Goal: Task Accomplishment & Management: Manage account settings

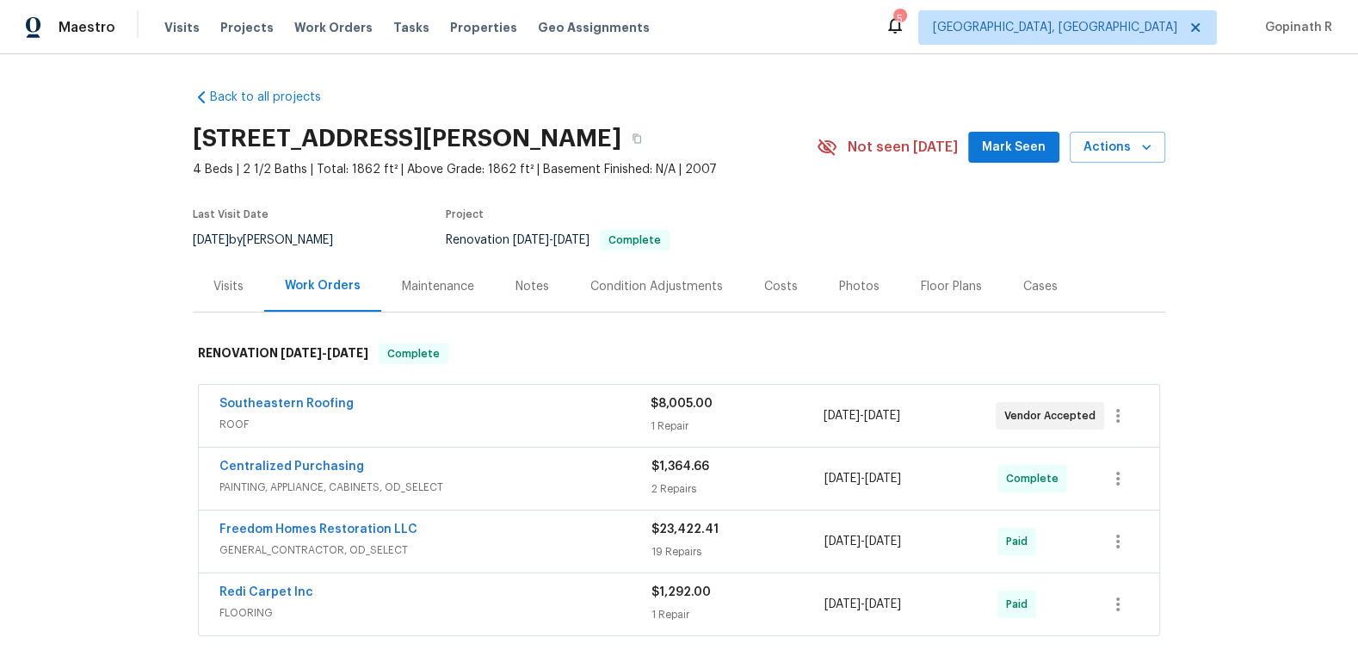
click at [238, 286] on div "Visits" at bounding box center [228, 286] width 30 height 17
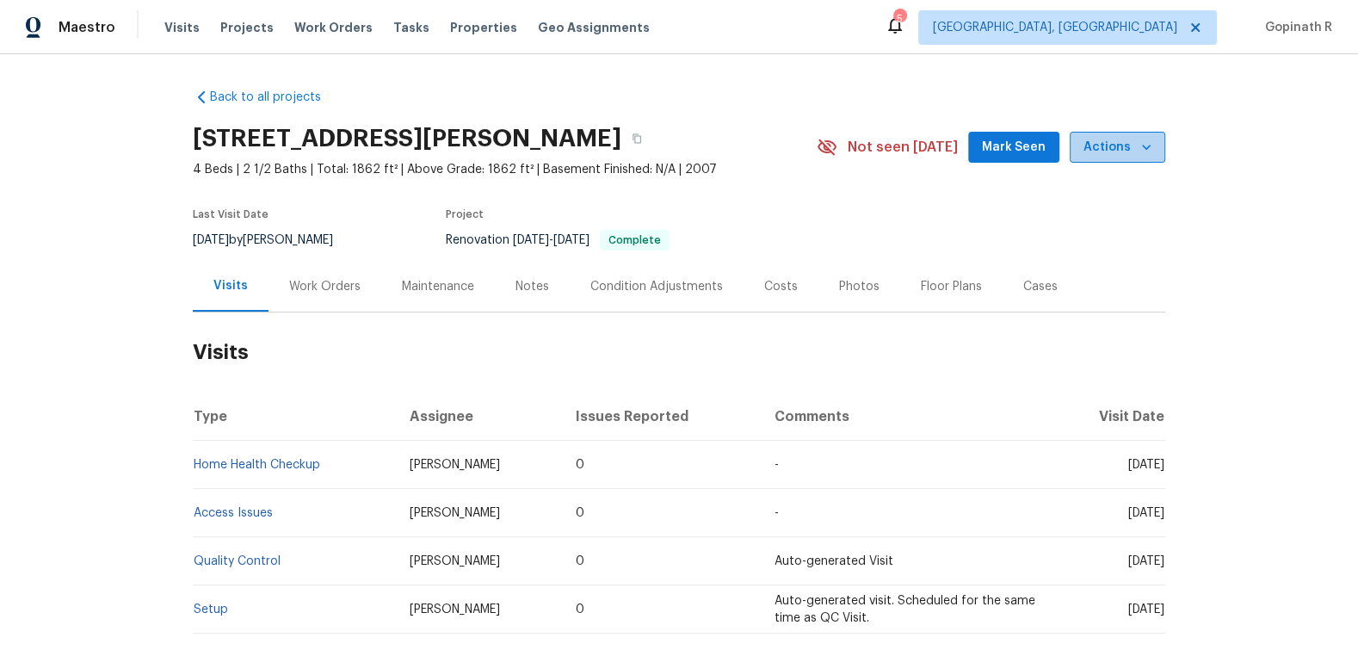
click at [1157, 152] on button "Actions" at bounding box center [1118, 148] width 96 height 32
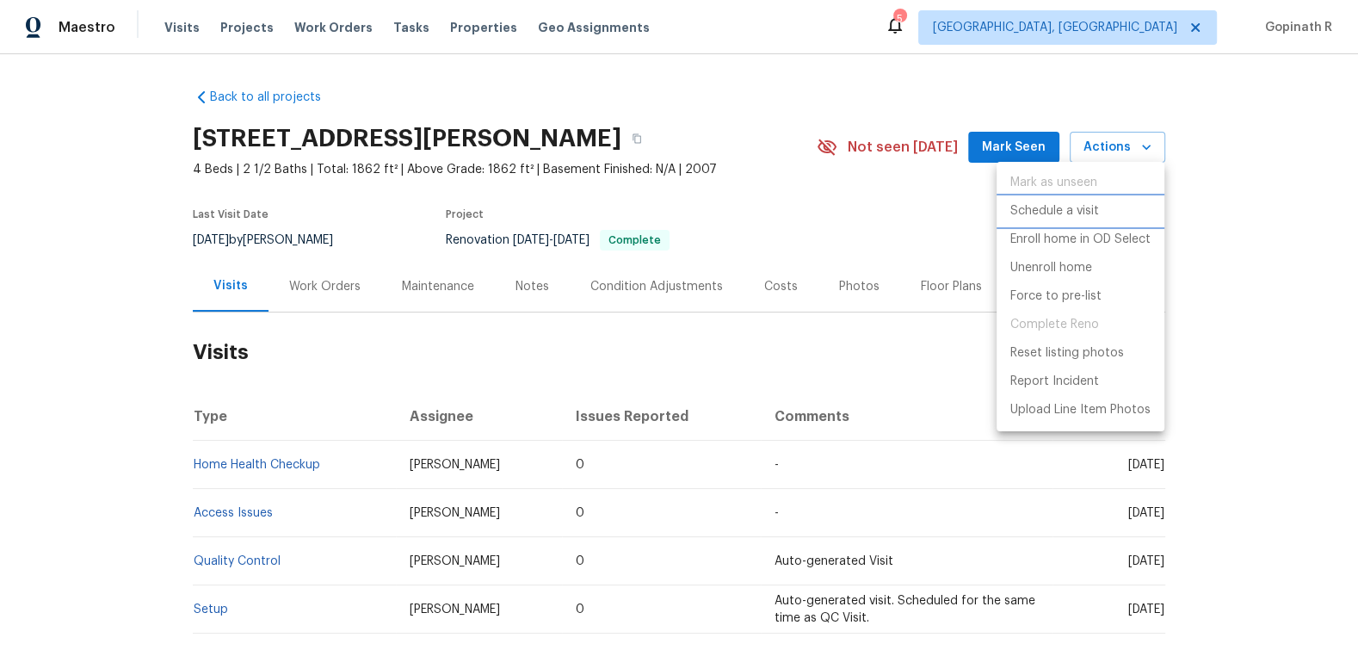
click at [1086, 203] on p "Schedule a visit" at bounding box center [1054, 211] width 89 height 18
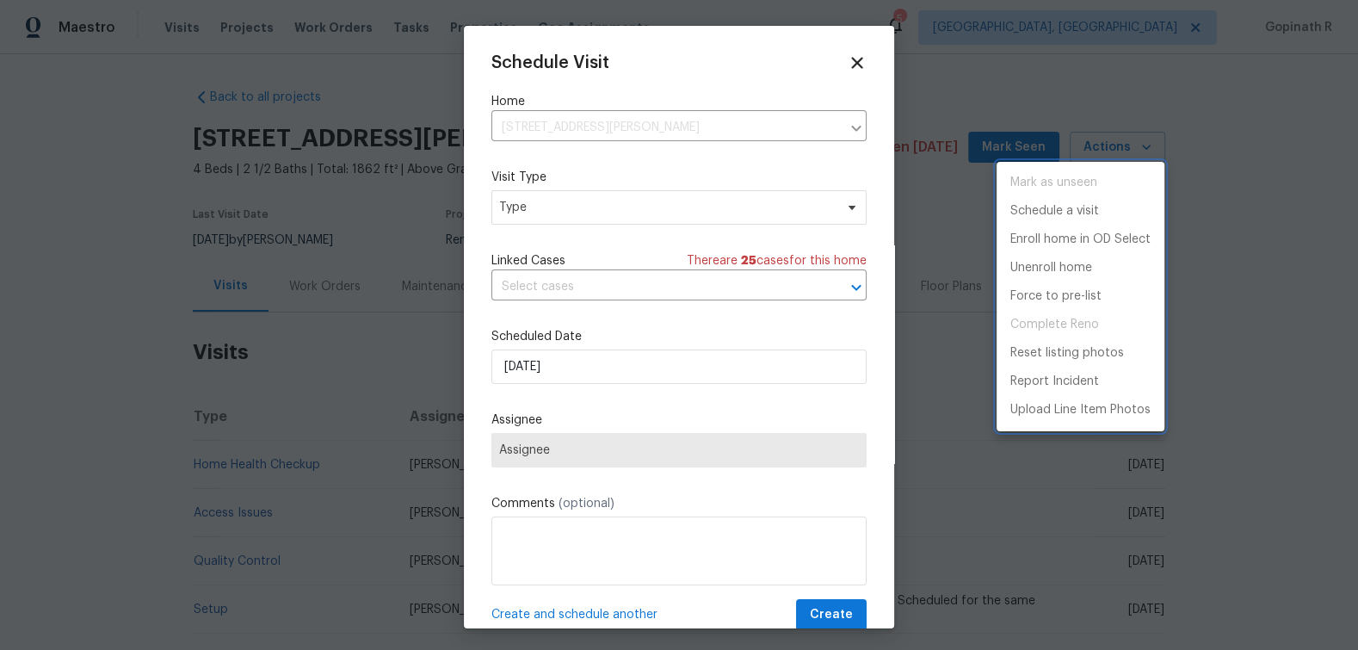
click at [611, 212] on div at bounding box center [679, 325] width 1358 height 650
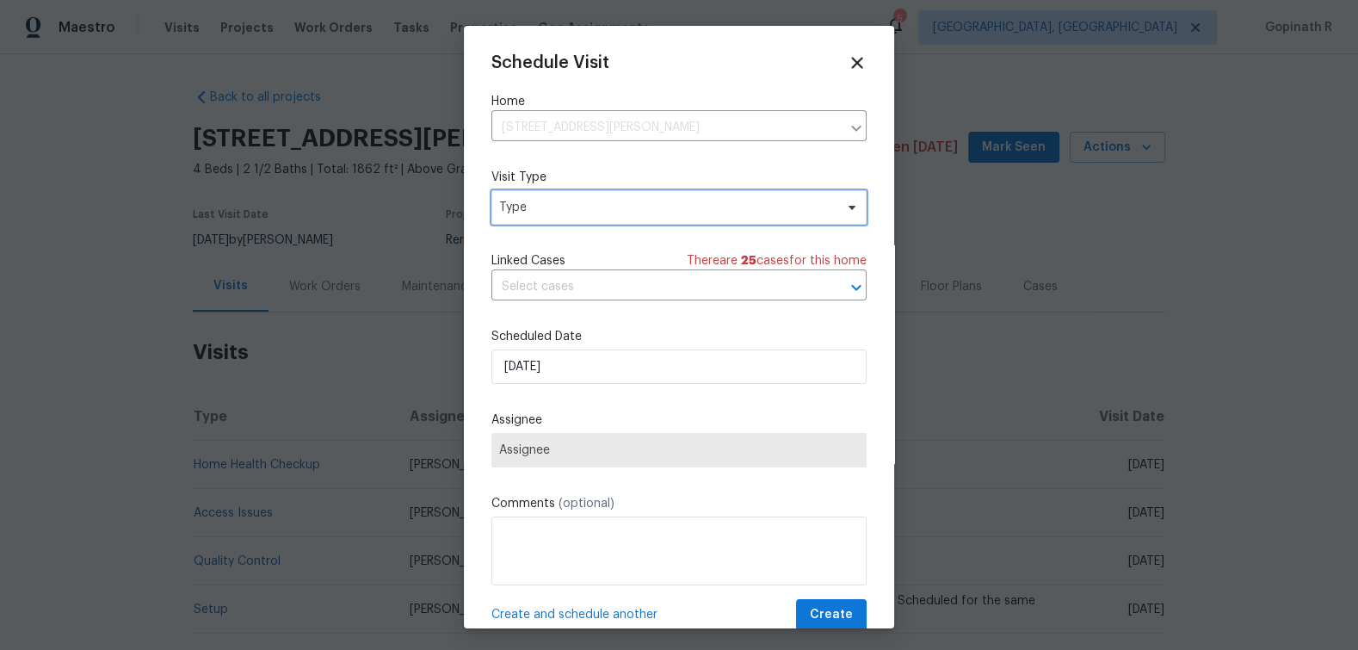
click at [611, 212] on span "Type" at bounding box center [666, 207] width 335 height 17
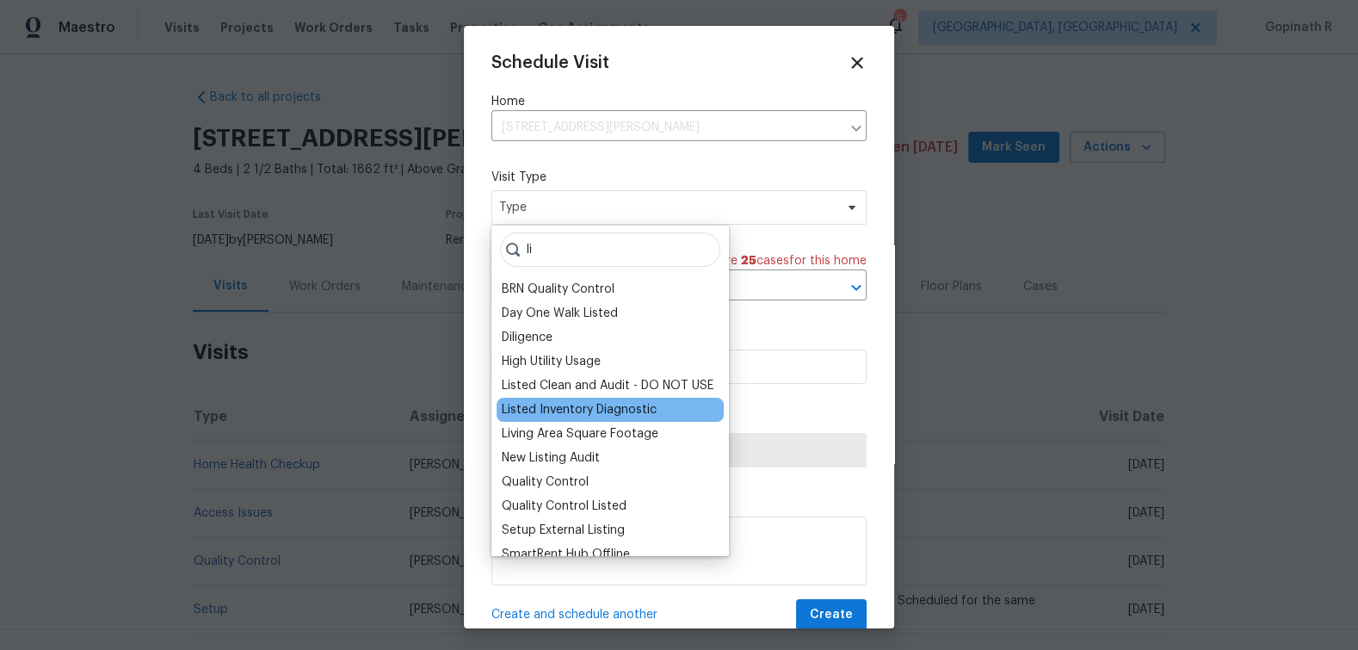
type input "li"
click at [621, 404] on div "Listed Inventory Diagnostic" at bounding box center [579, 409] width 155 height 17
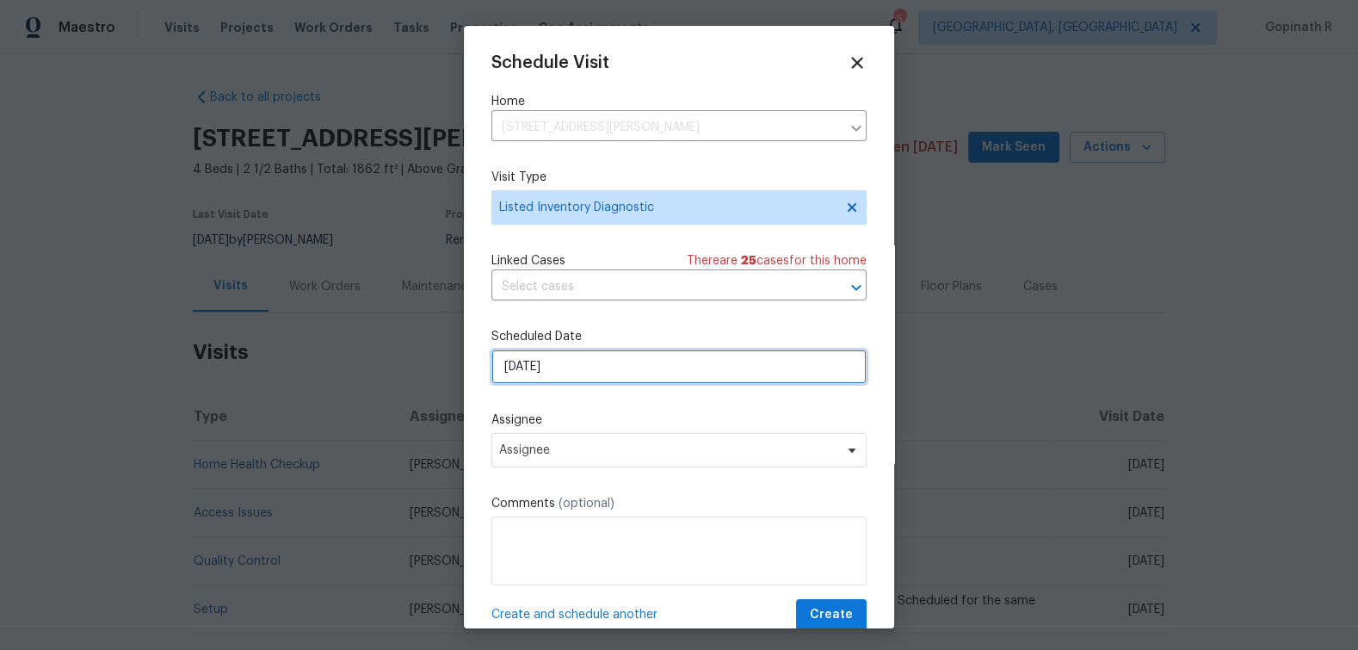
click at [529, 369] on input "[DATE]" at bounding box center [678, 366] width 375 height 34
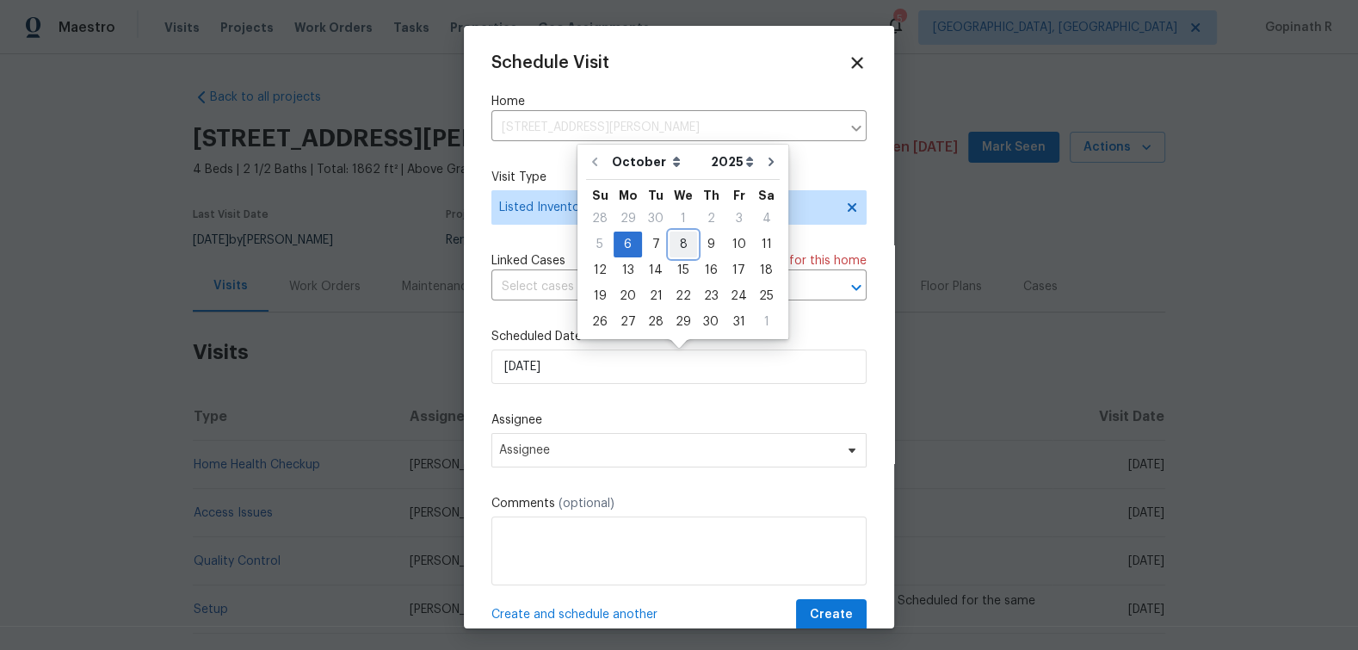
click at [681, 240] on div "8" at bounding box center [684, 244] width 28 height 24
type input "[DATE]"
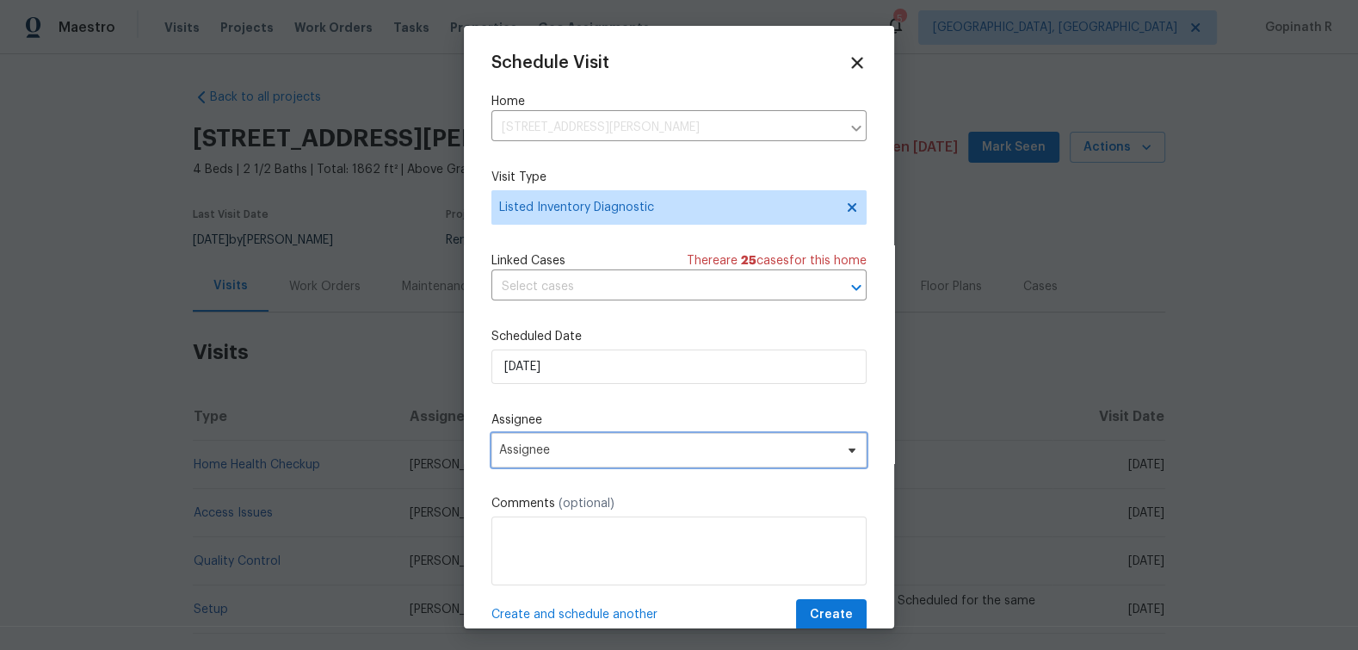
click at [644, 454] on span "Assignee" at bounding box center [667, 450] width 337 height 14
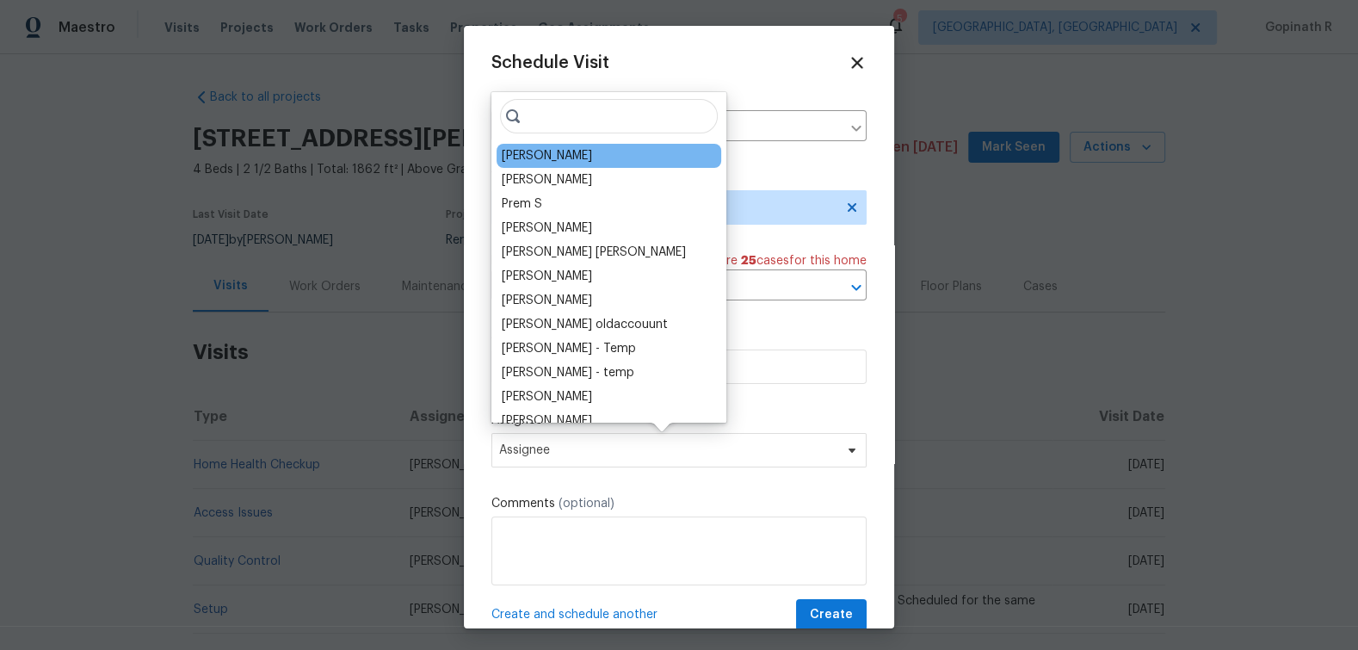
click at [549, 159] on div "Mat Smith" at bounding box center [547, 155] width 90 height 17
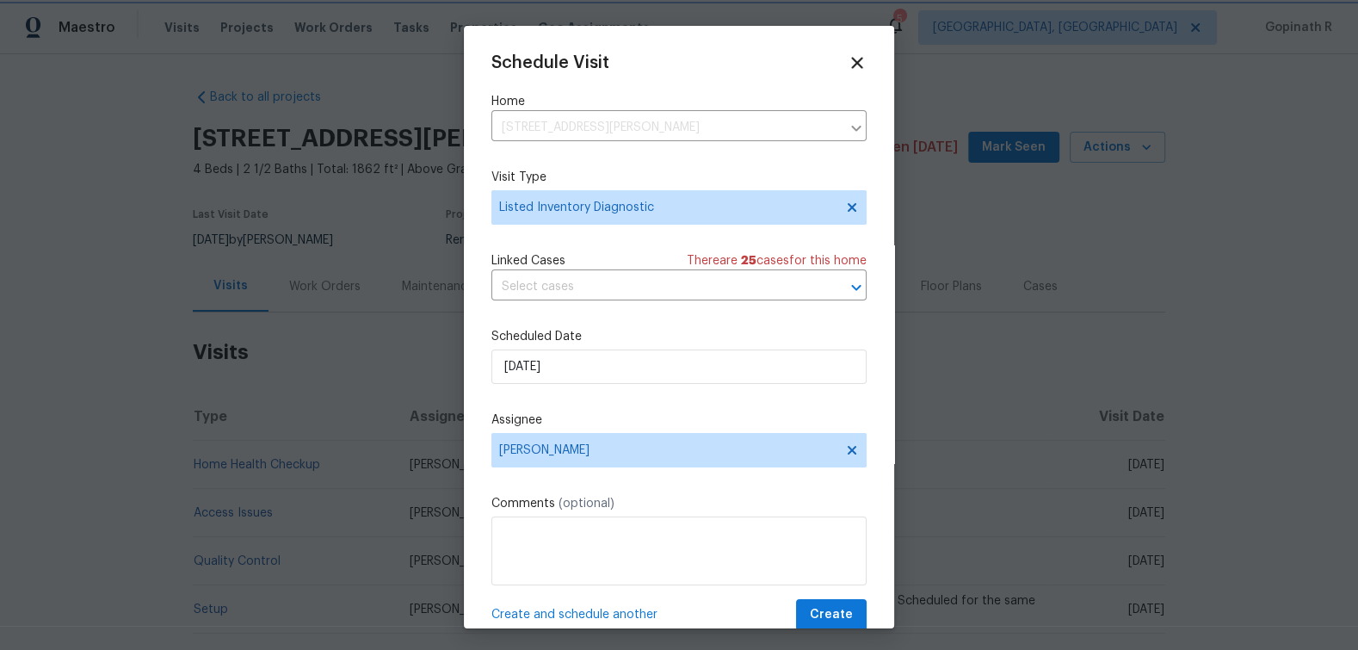
scroll to position [32, 0]
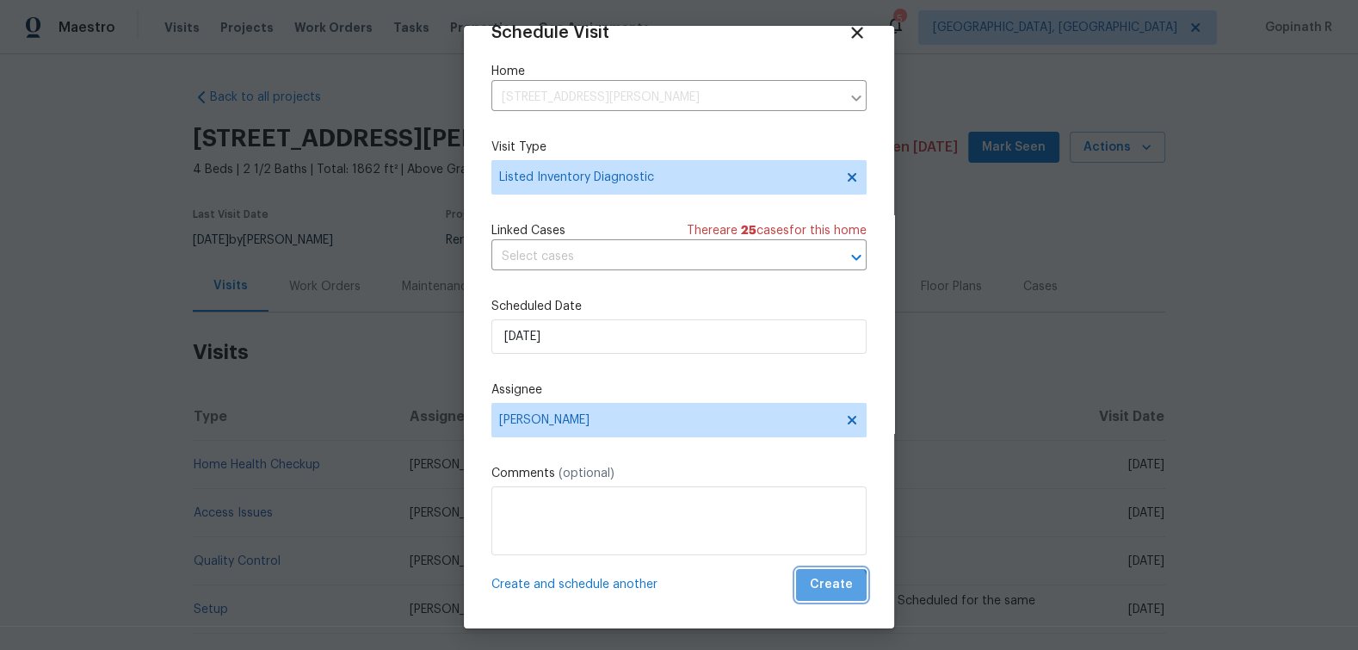
click at [832, 590] on span "Create" at bounding box center [831, 585] width 43 height 22
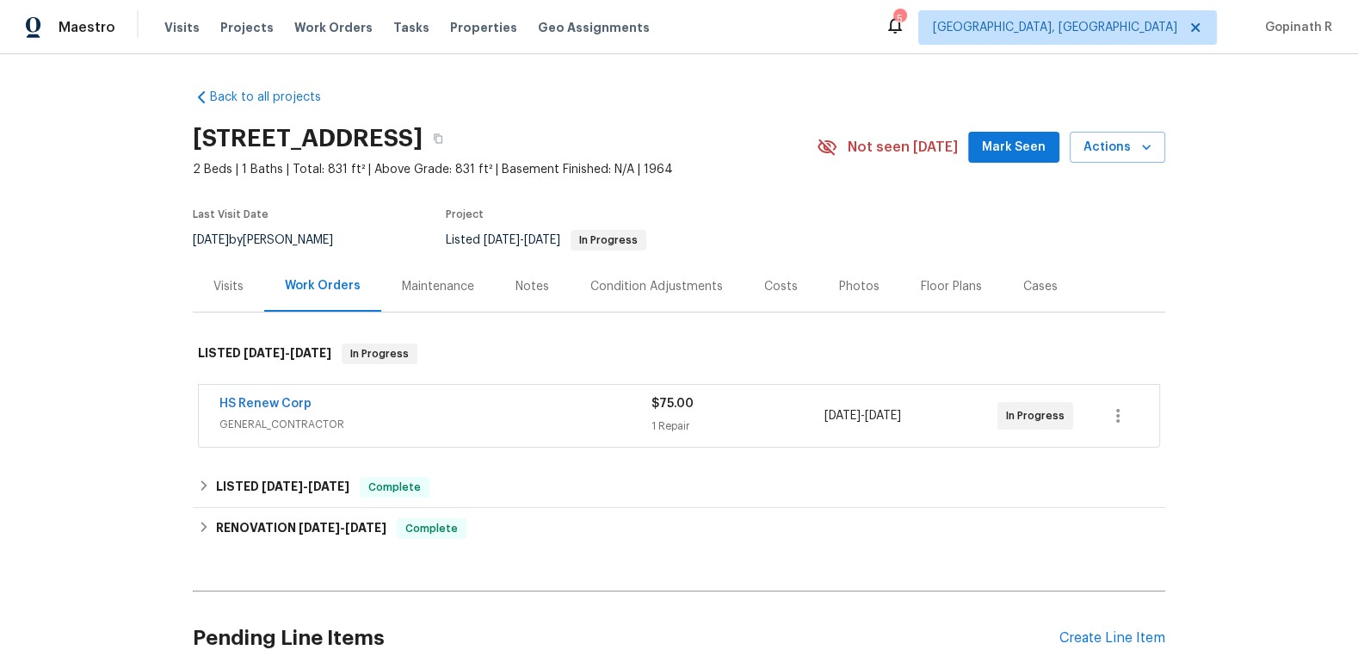
click at [219, 287] on div "Visits" at bounding box center [228, 286] width 30 height 17
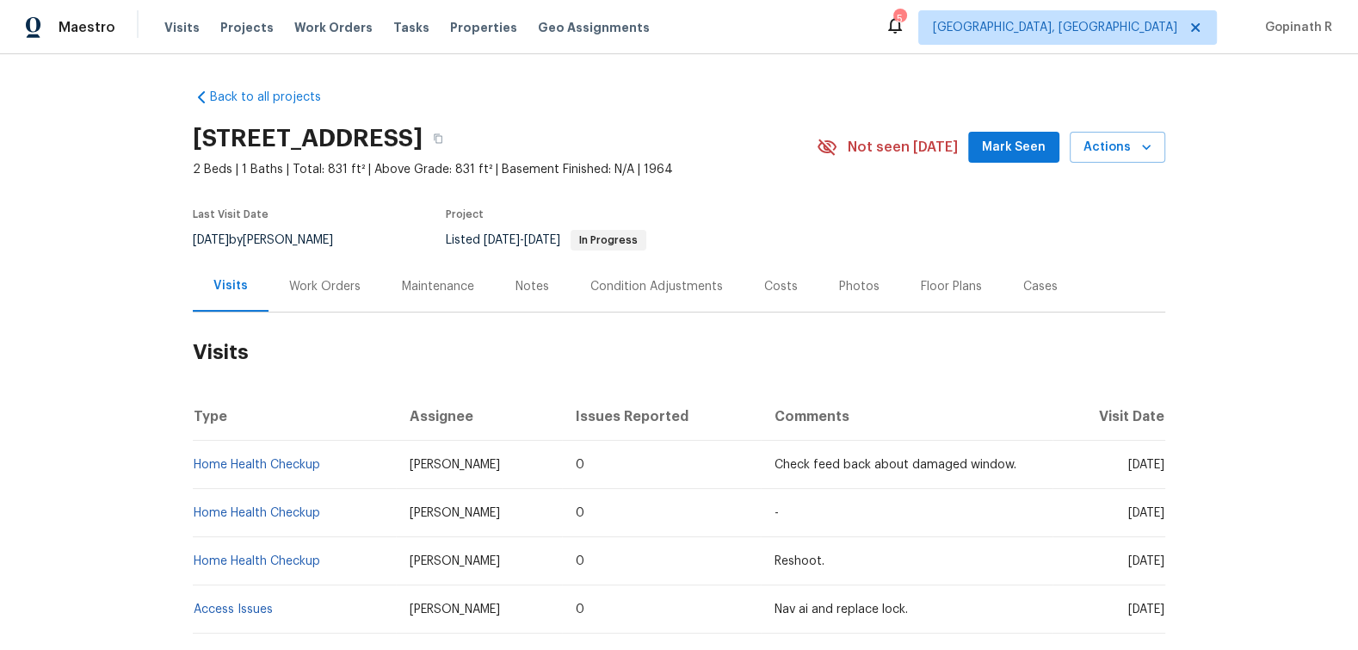
click at [1114, 163] on div "4848 Colonnade Ave, Holiday, FL 34690 2 Beds | 1 Baths | Total: 831 ft² | Above…" at bounding box center [679, 147] width 973 height 62
click at [1129, 150] on span "Actions" at bounding box center [1118, 148] width 68 height 22
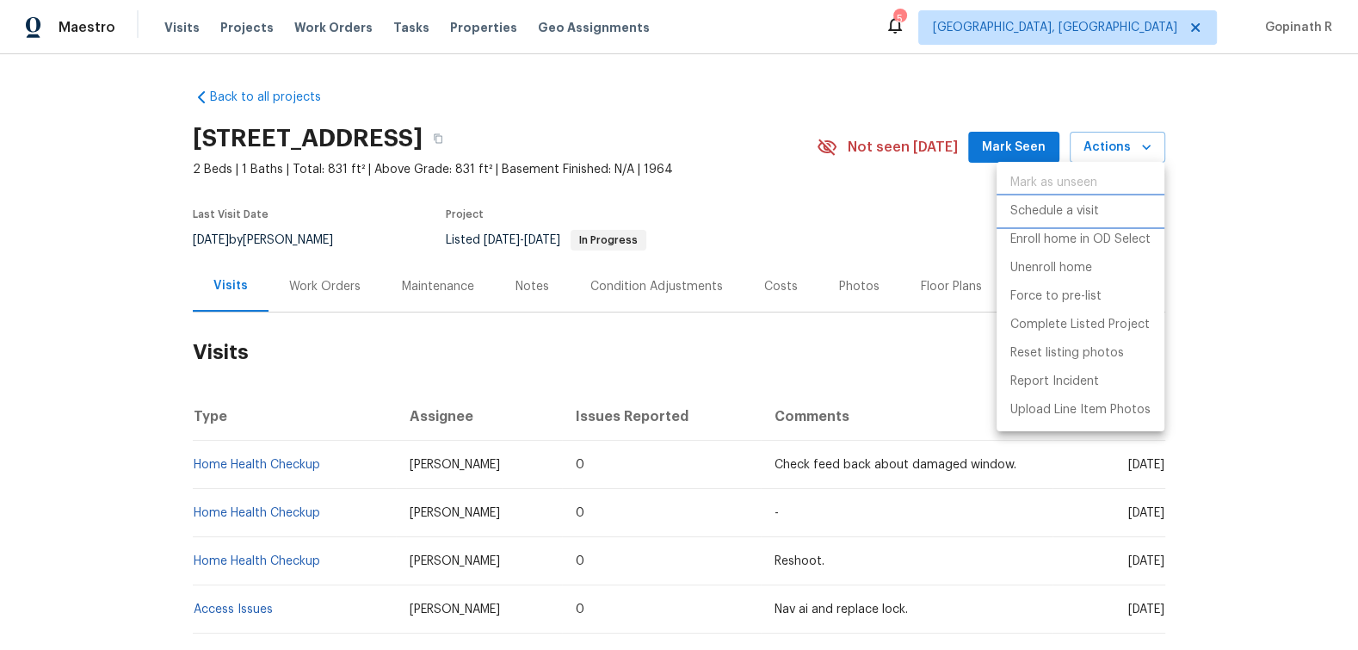
click at [1065, 207] on p "Schedule a visit" at bounding box center [1054, 211] width 89 height 18
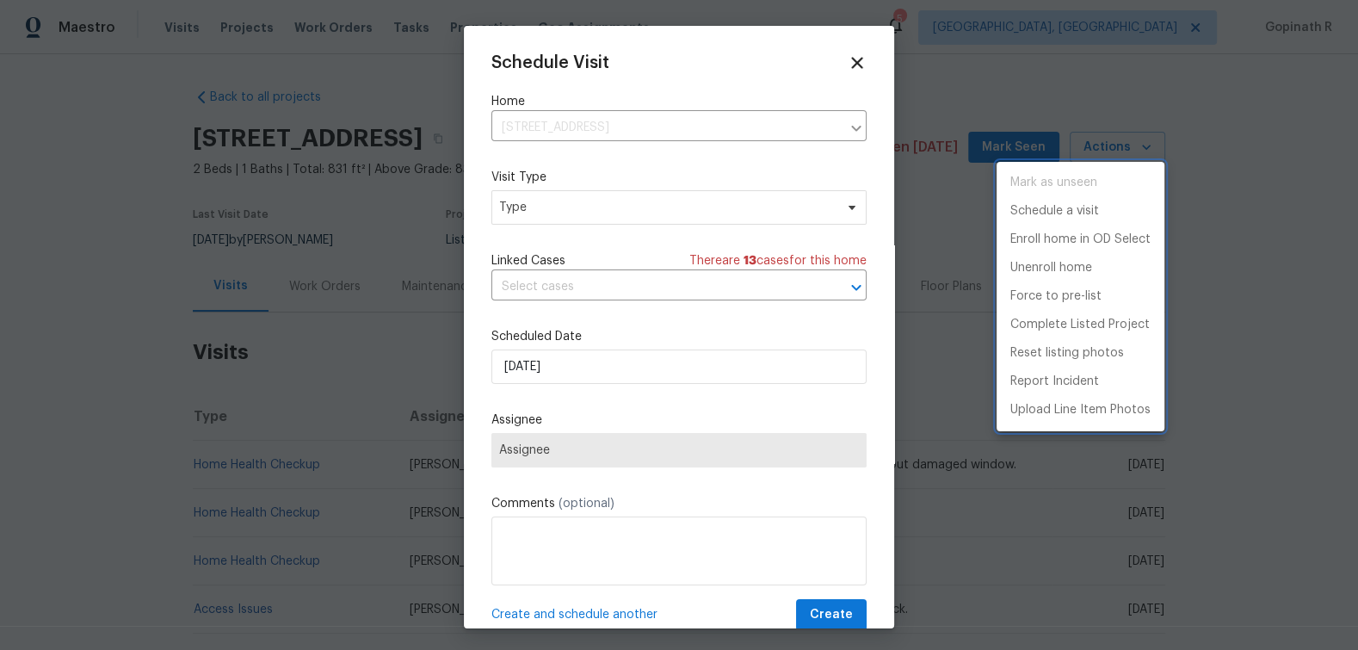
click at [571, 225] on div at bounding box center [679, 325] width 1358 height 650
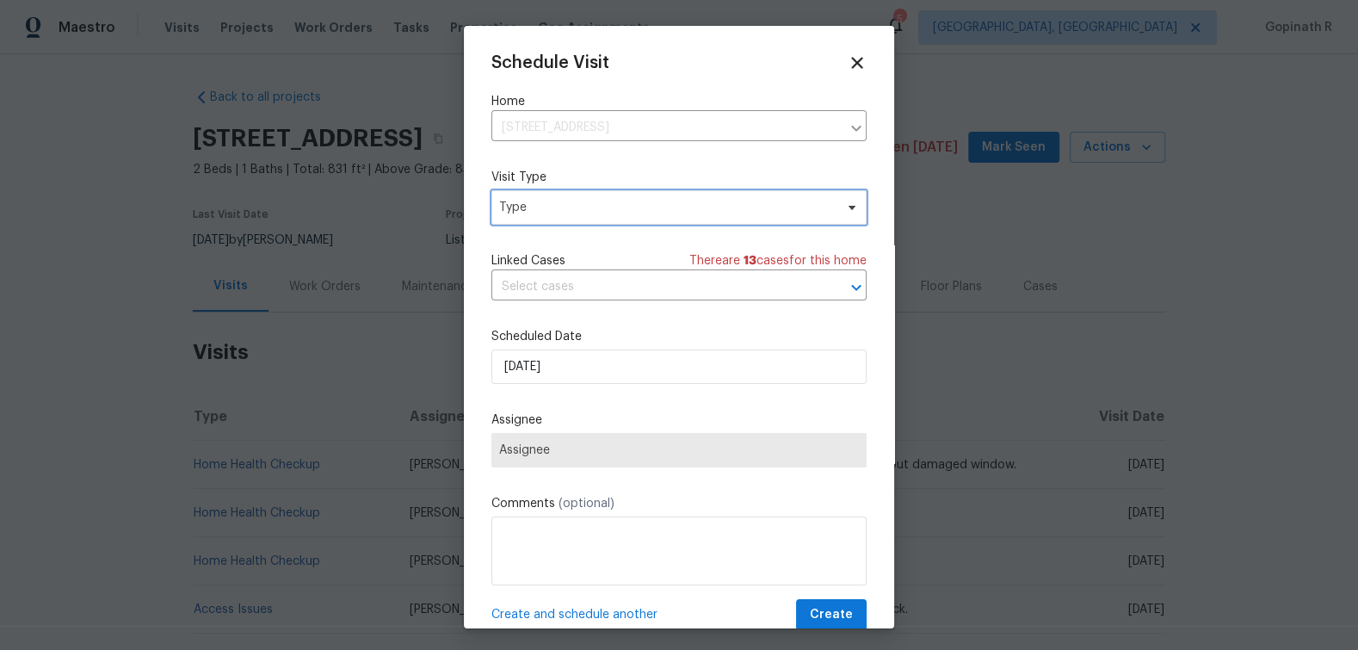
click at [571, 213] on span "Type" at bounding box center [666, 207] width 335 height 17
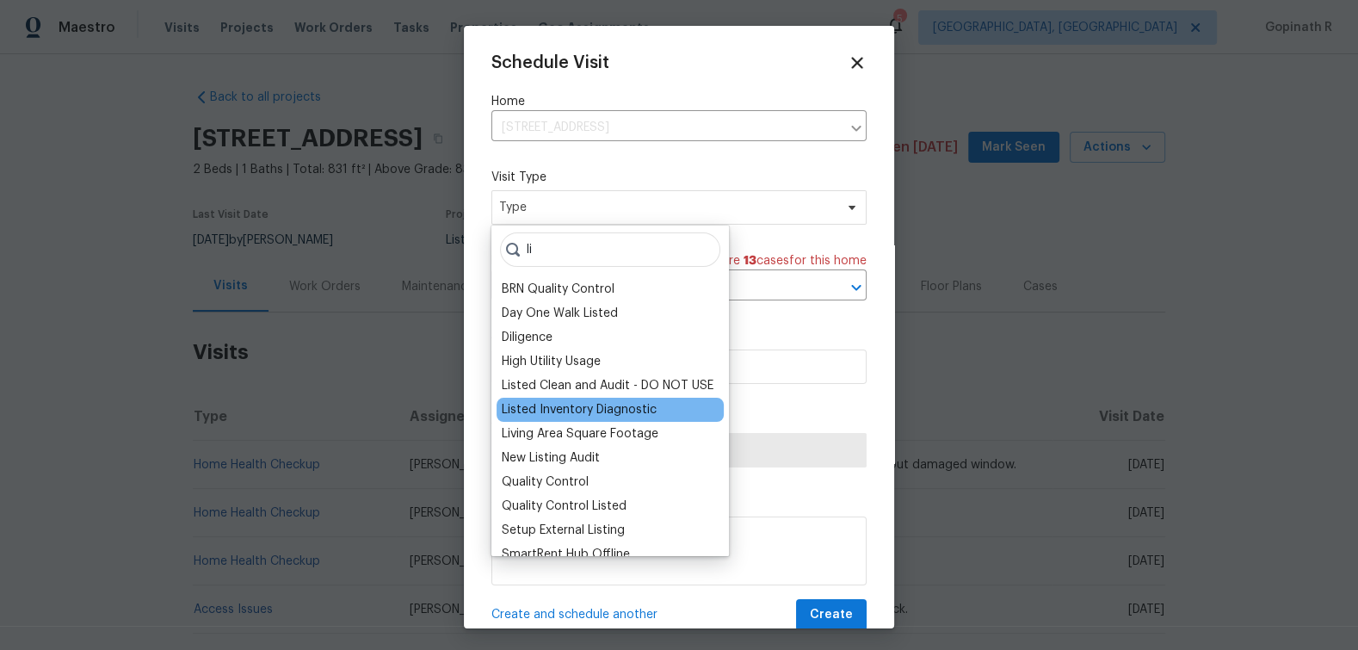
type input "li"
click at [612, 405] on div "Listed Inventory Diagnostic" at bounding box center [579, 409] width 155 height 17
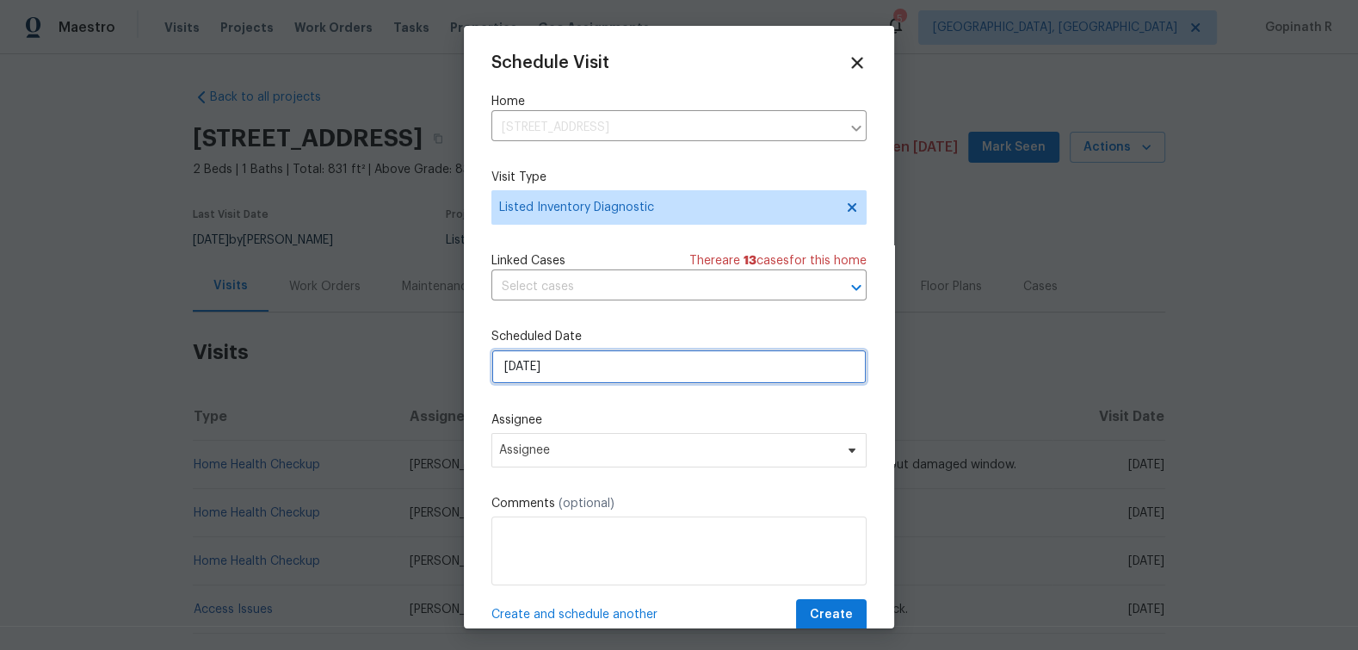
click at [534, 374] on input "[DATE]" at bounding box center [678, 366] width 375 height 34
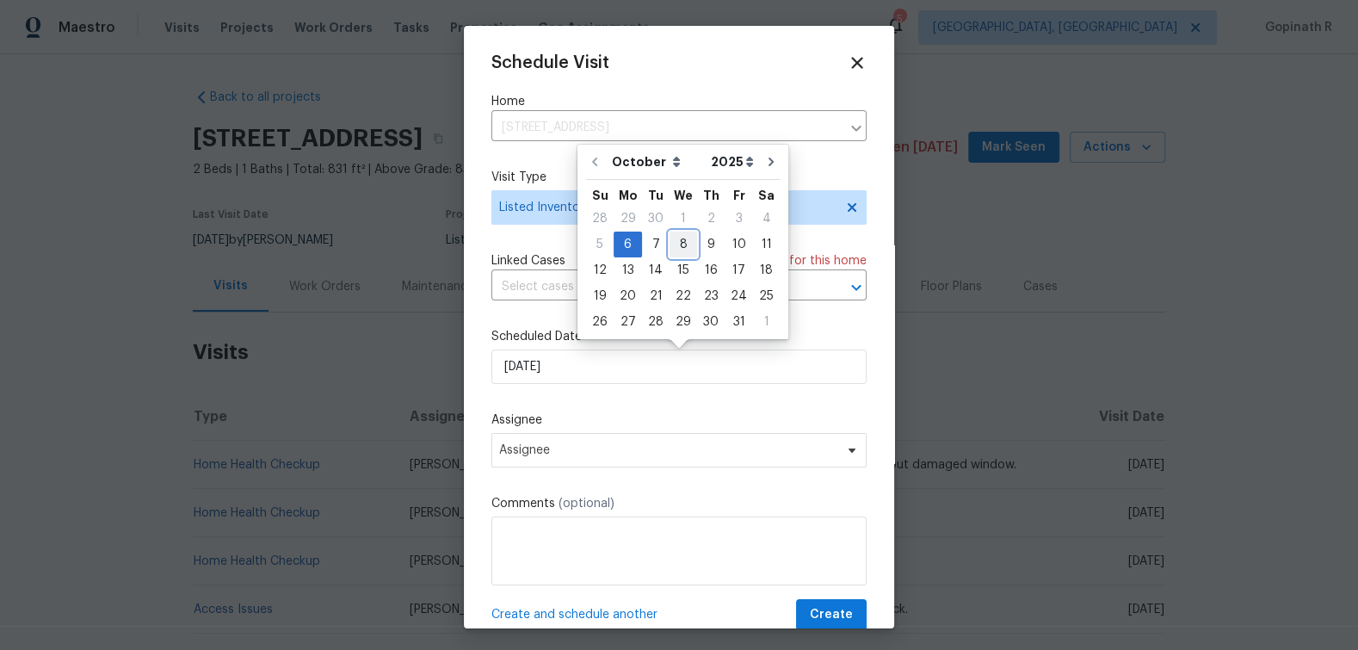
click at [683, 244] on div "8" at bounding box center [684, 244] width 28 height 24
type input "[DATE]"
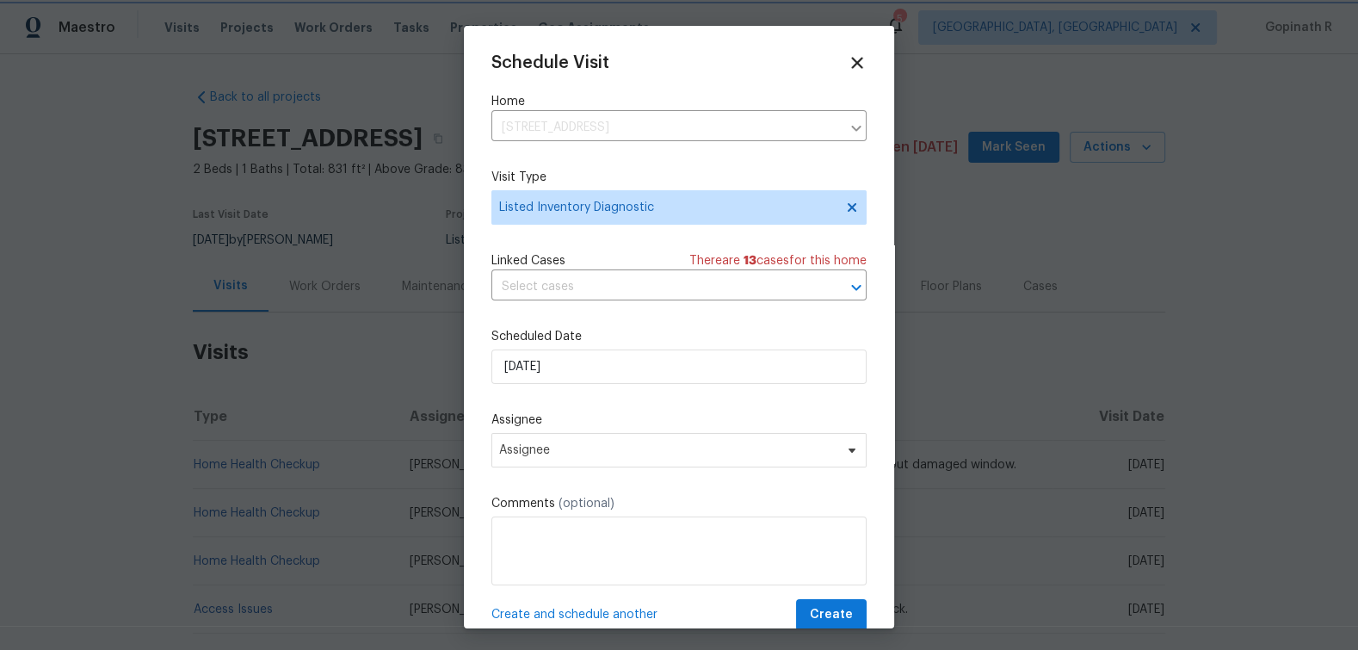
scroll to position [32, 0]
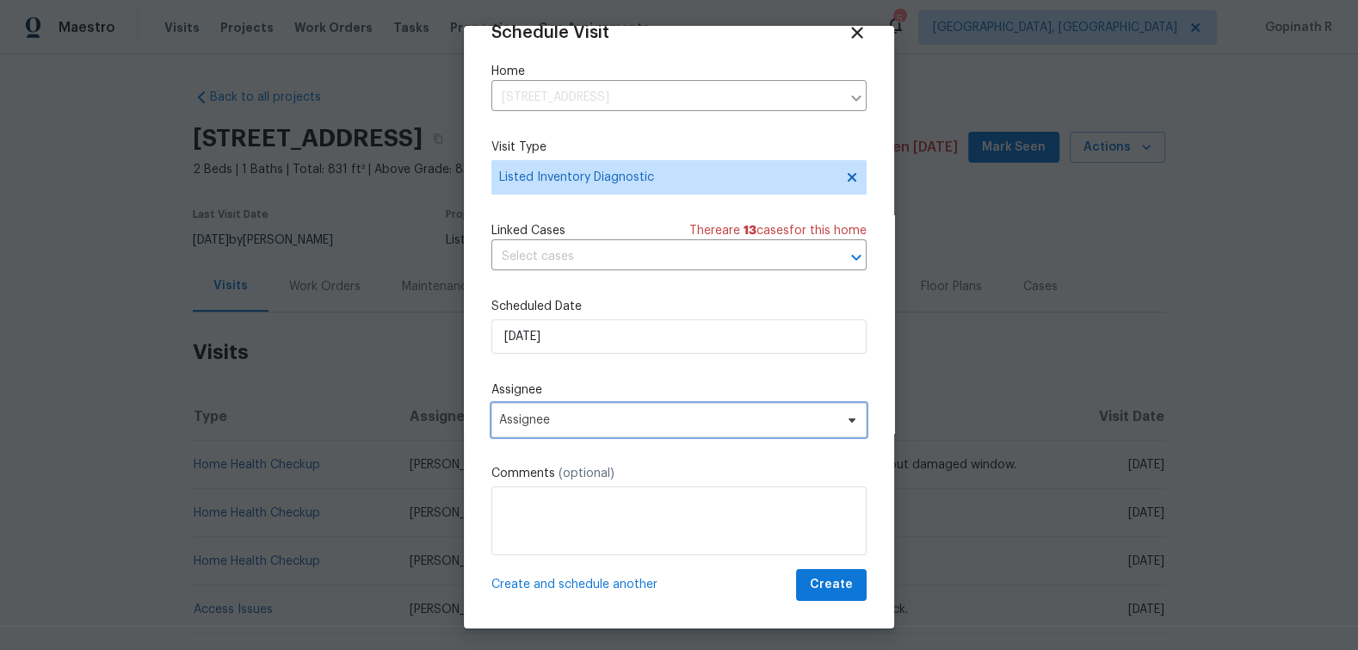
click at [606, 432] on span "Assignee" at bounding box center [678, 420] width 375 height 34
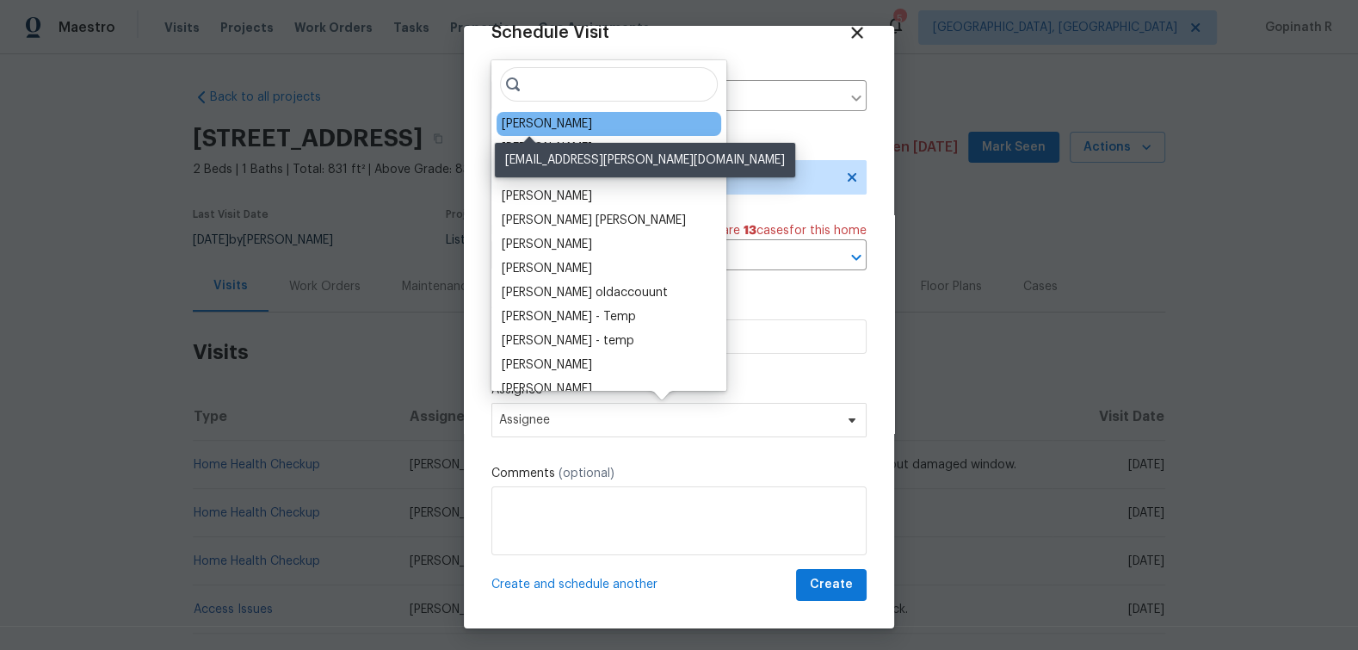
click at [553, 115] on div "[PERSON_NAME]" at bounding box center [547, 123] width 90 height 17
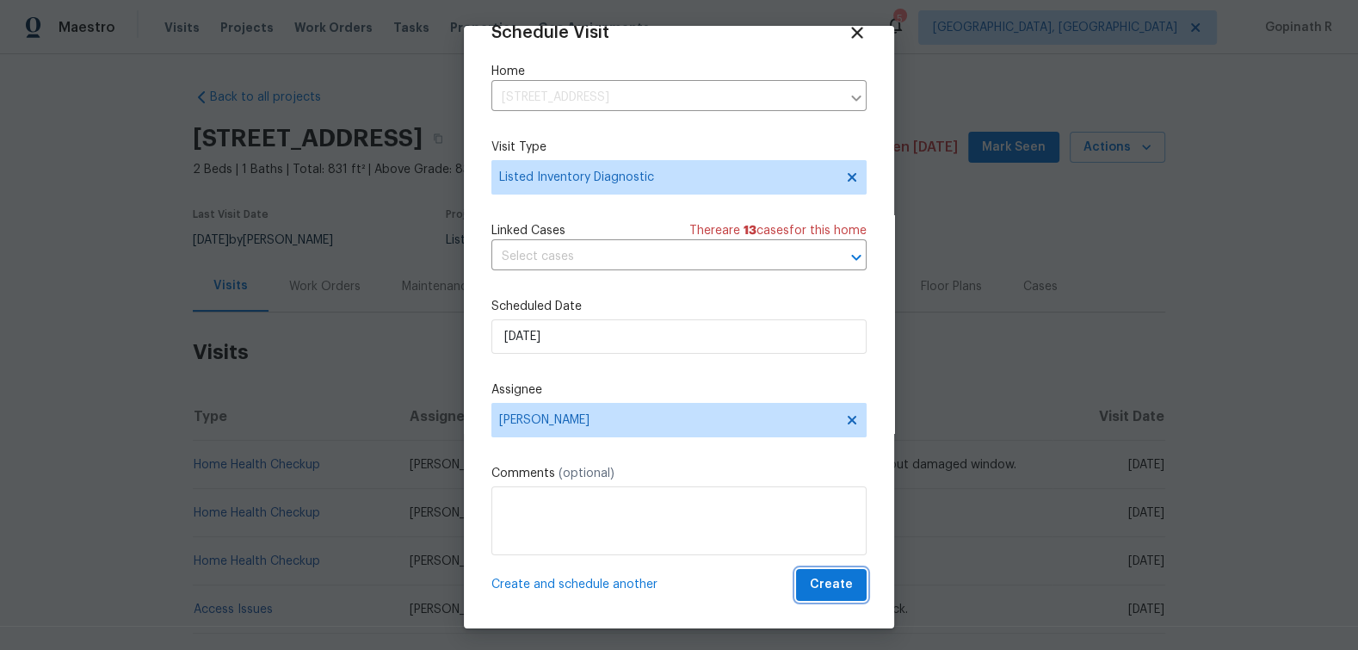
click at [847, 584] on span "Create" at bounding box center [831, 585] width 43 height 22
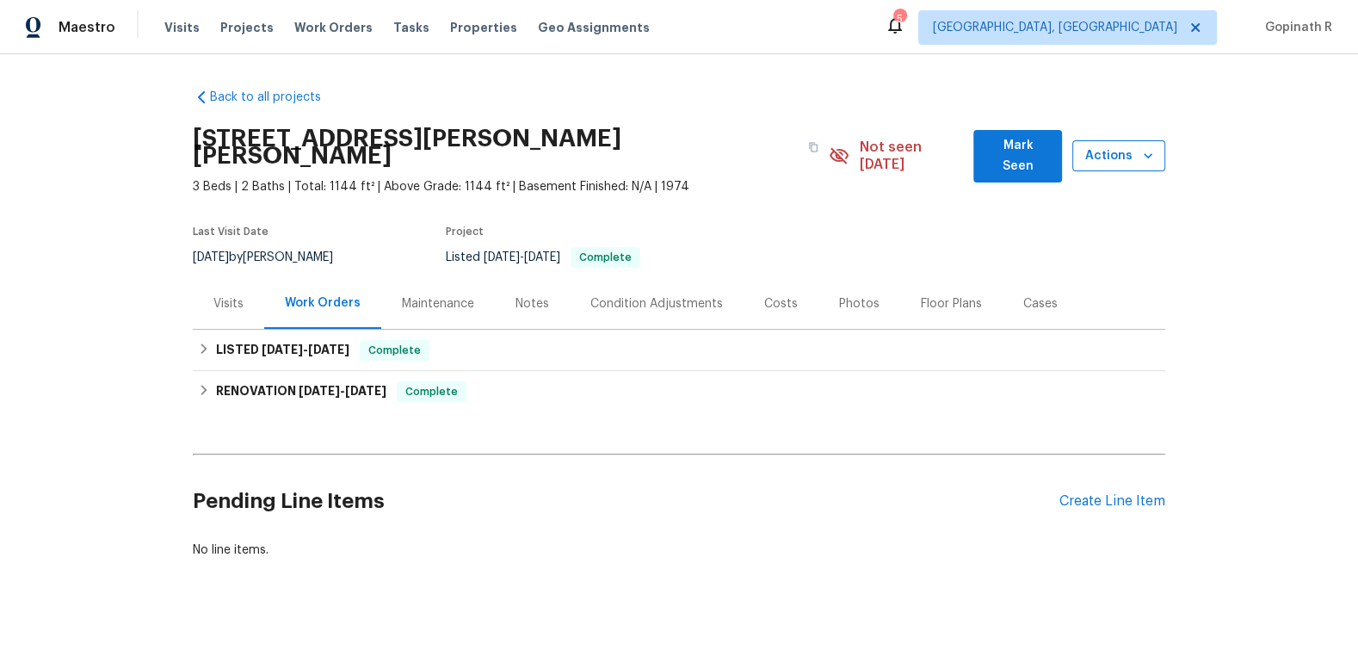
click at [1130, 155] on span "Actions" at bounding box center [1118, 156] width 65 height 22
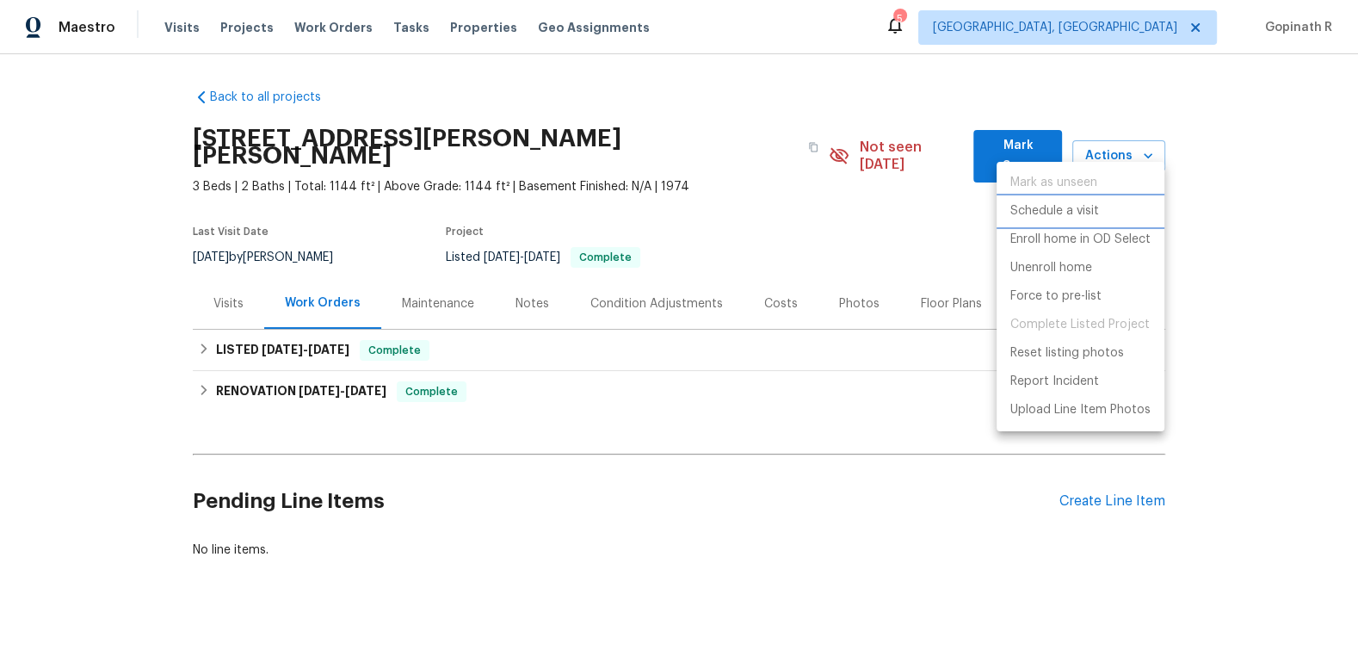
click at [1063, 211] on p "Schedule a visit" at bounding box center [1054, 211] width 89 height 18
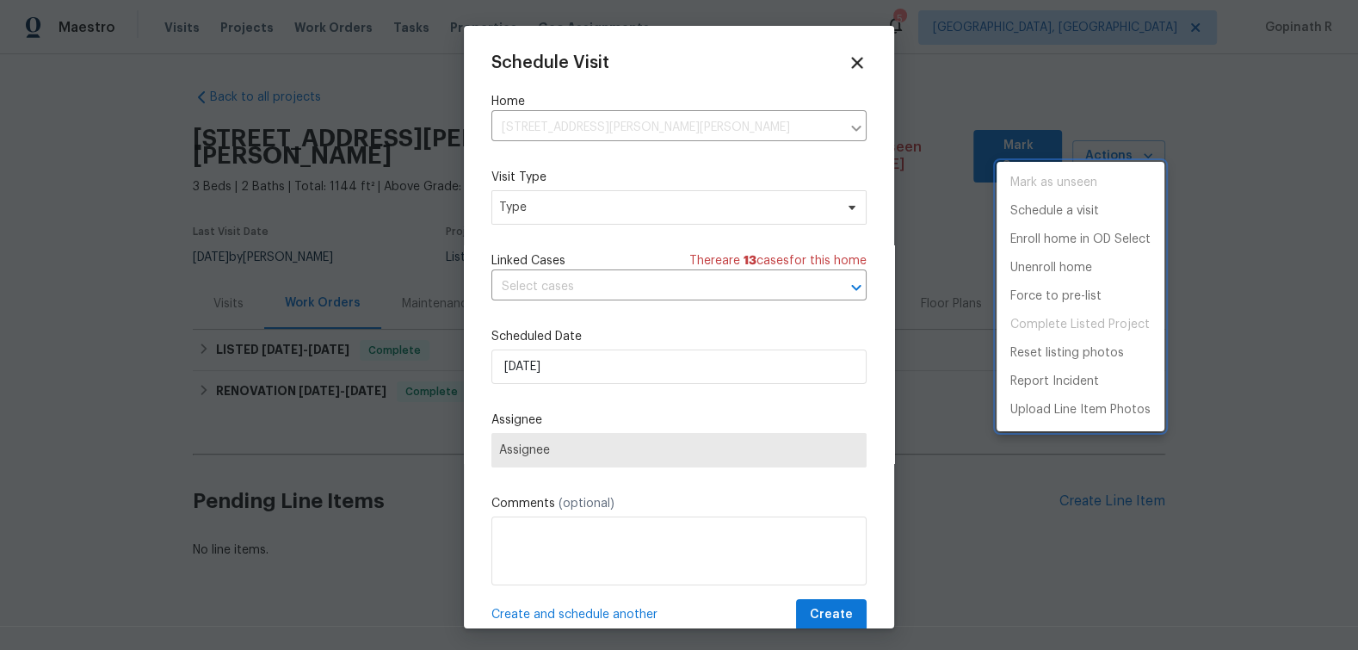
click at [584, 214] on div at bounding box center [679, 325] width 1358 height 650
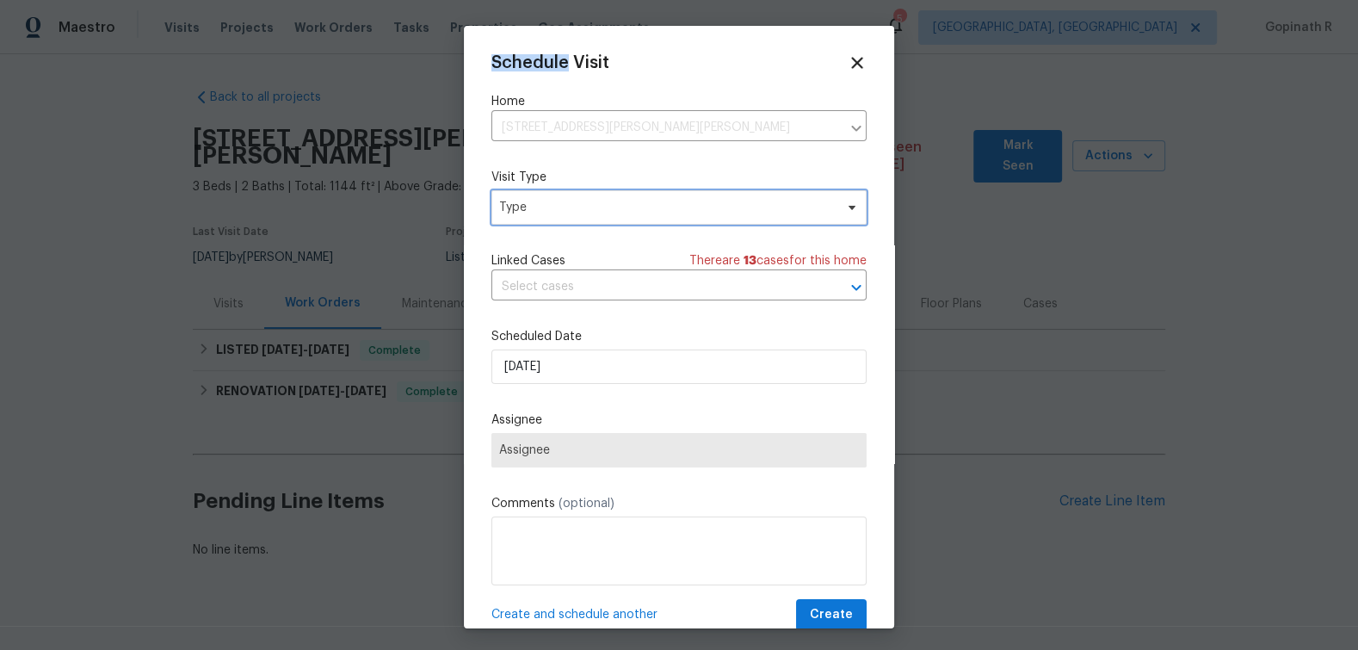
click at [584, 214] on span "Type" at bounding box center [666, 207] width 335 height 17
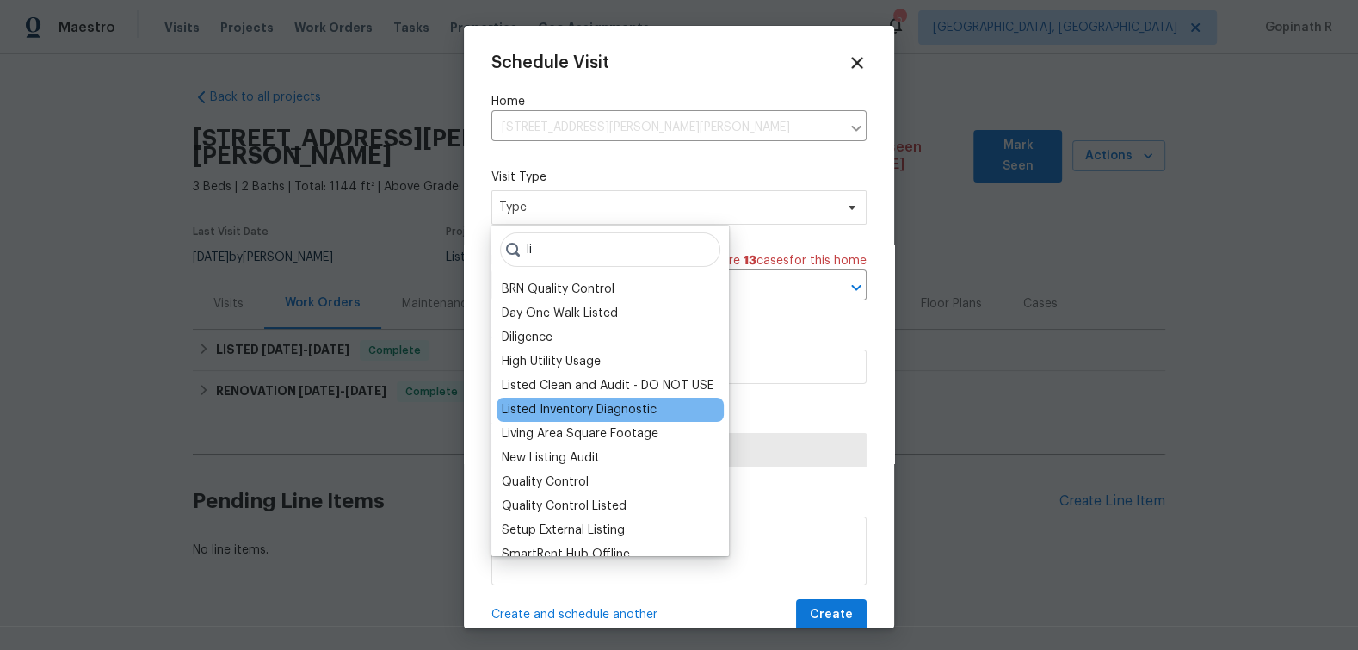
type input "li"
click at [611, 407] on div "Listed Inventory Diagnostic" at bounding box center [579, 409] width 155 height 17
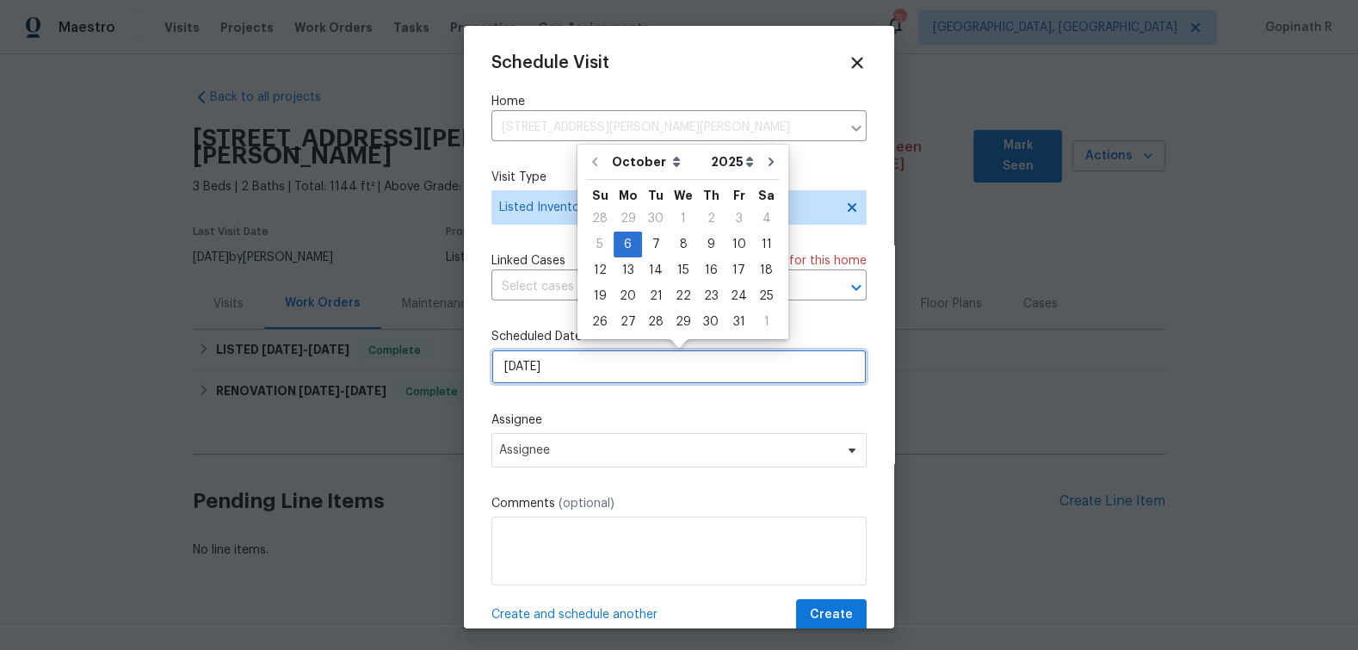
click at [544, 367] on input "[DATE]" at bounding box center [678, 366] width 375 height 34
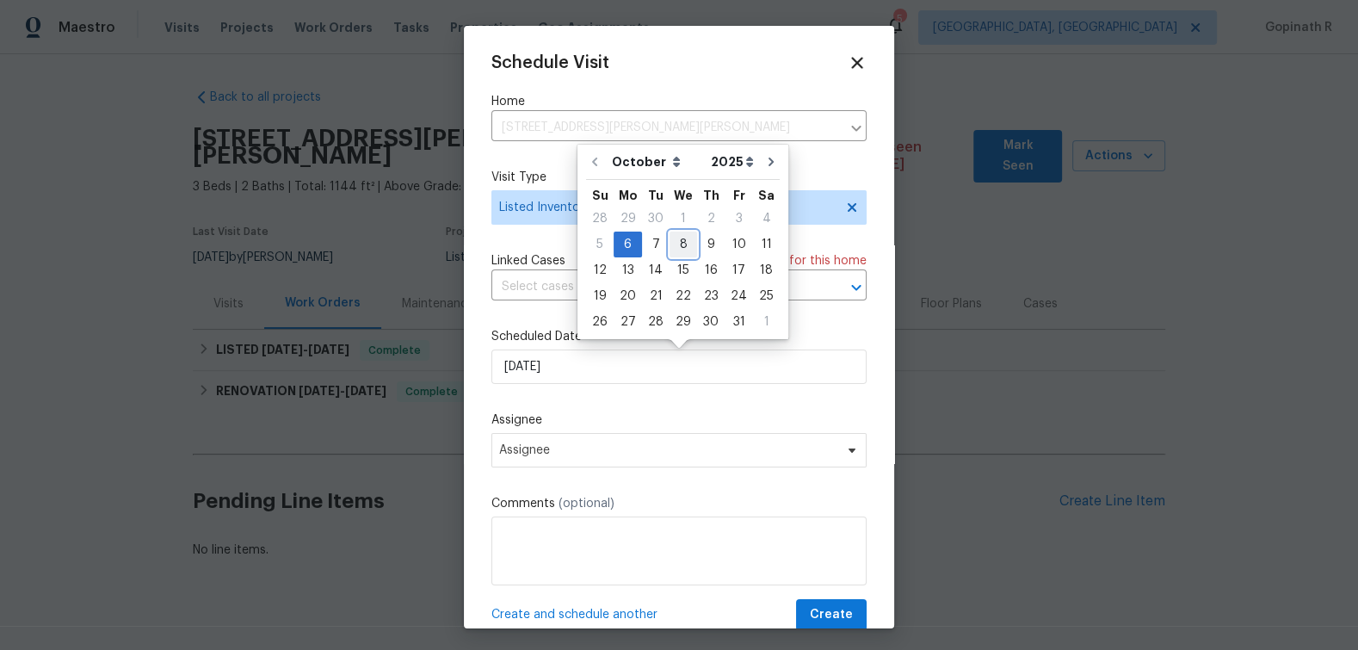
click at [683, 242] on div "8" at bounding box center [684, 244] width 28 height 24
type input "[DATE]"
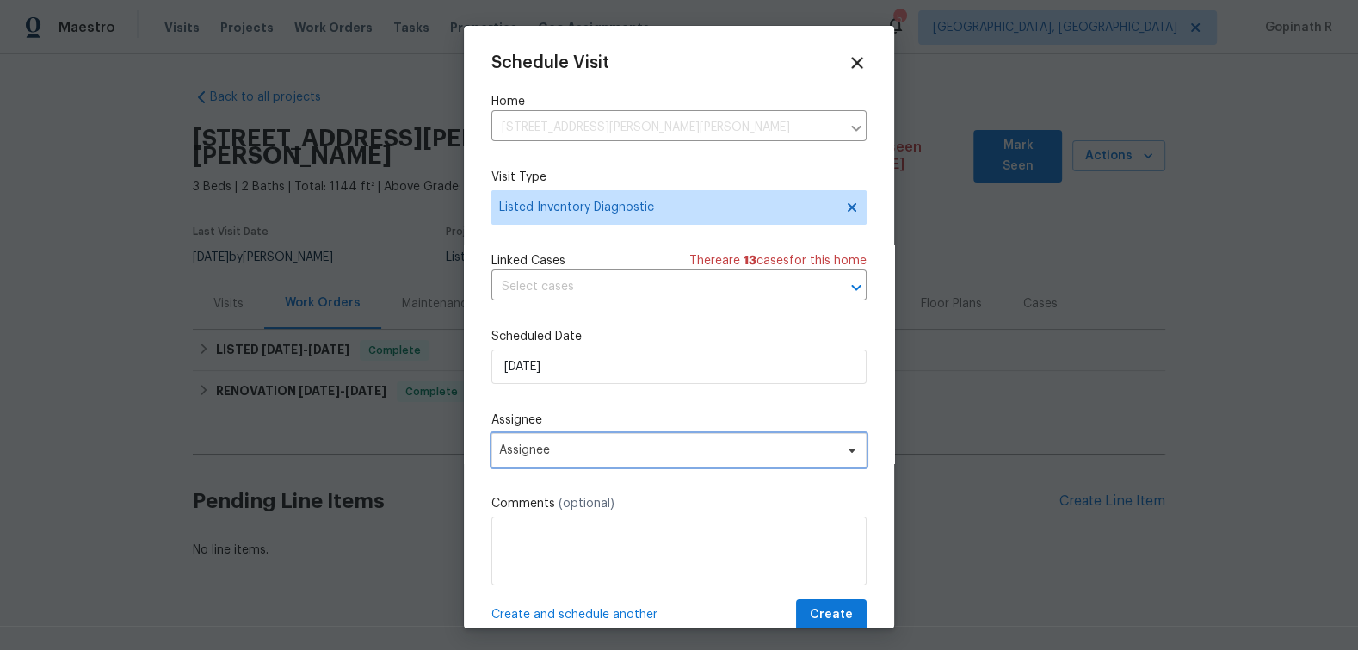
click at [551, 459] on span "Assignee" at bounding box center [678, 450] width 375 height 34
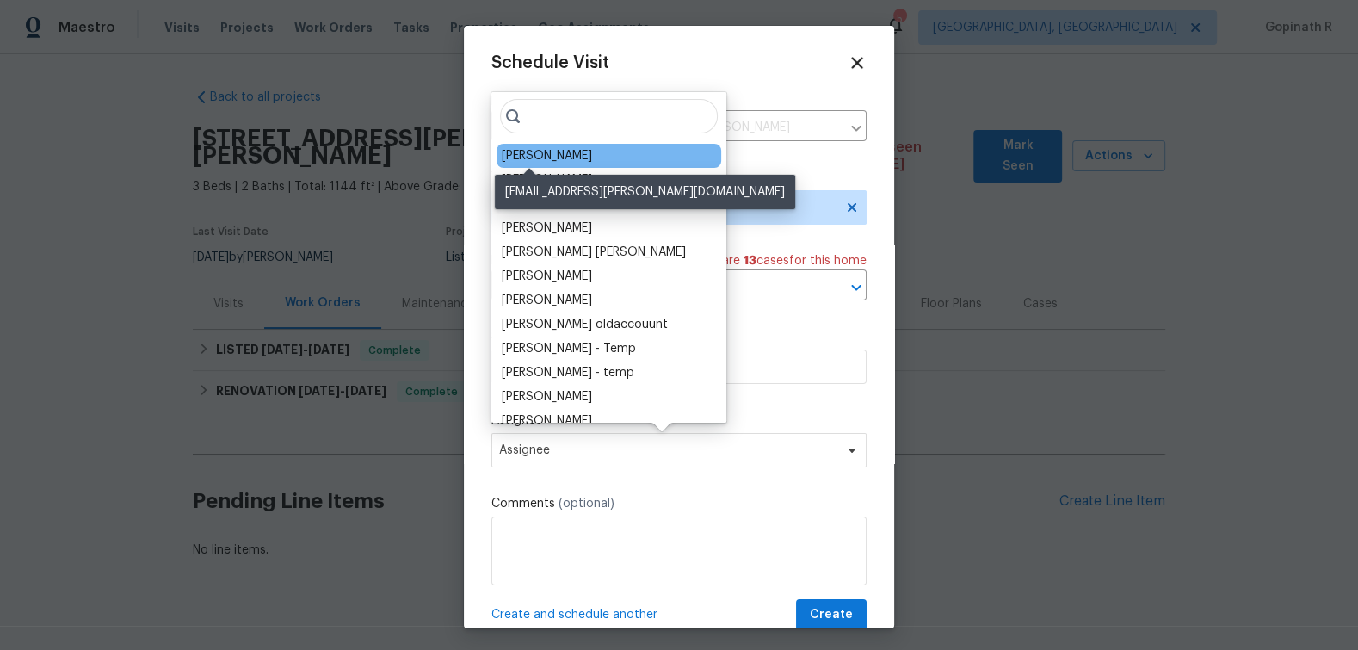
click at [546, 156] on div "[PERSON_NAME]" at bounding box center [547, 155] width 90 height 17
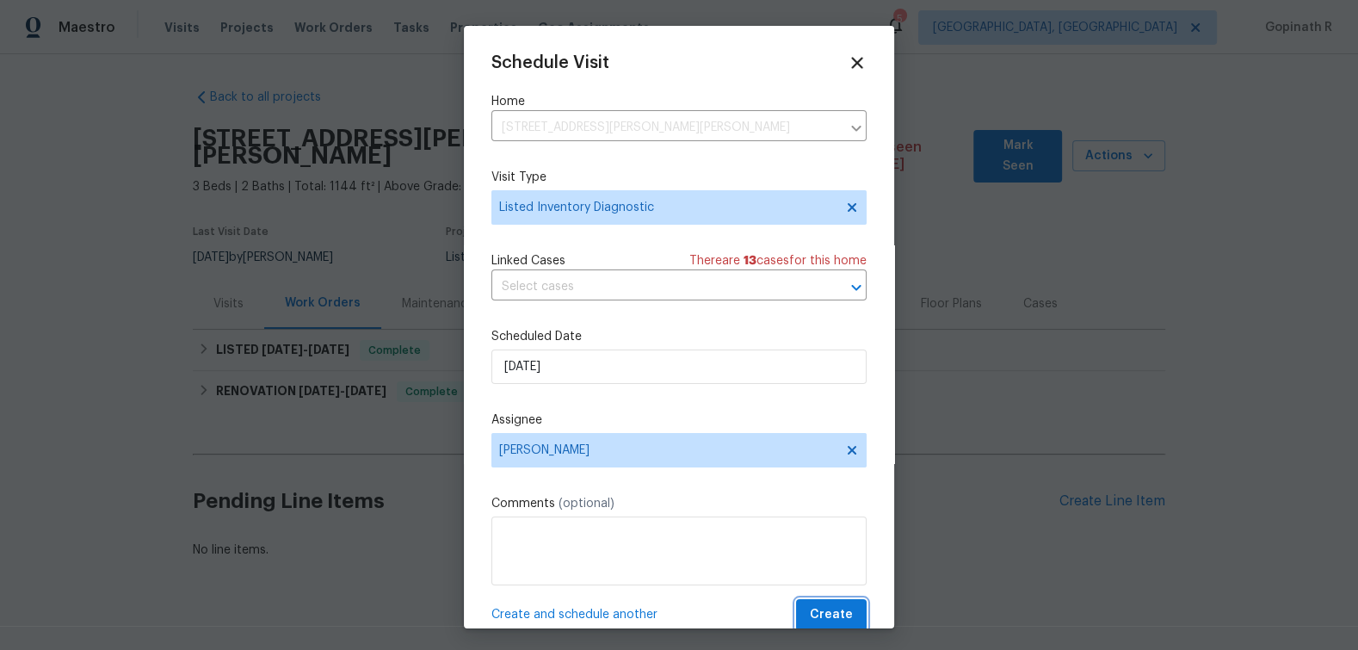
click at [835, 617] on span "Create" at bounding box center [831, 615] width 43 height 22
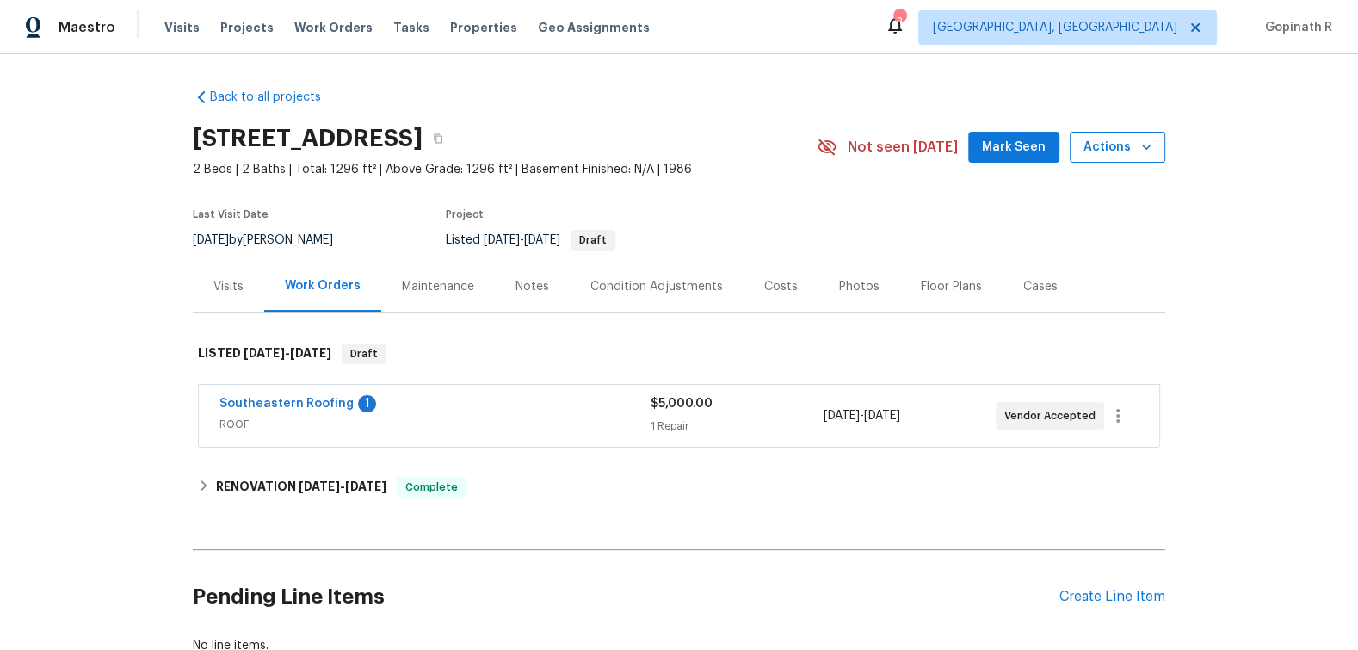
click at [1122, 147] on span "Actions" at bounding box center [1118, 148] width 68 height 22
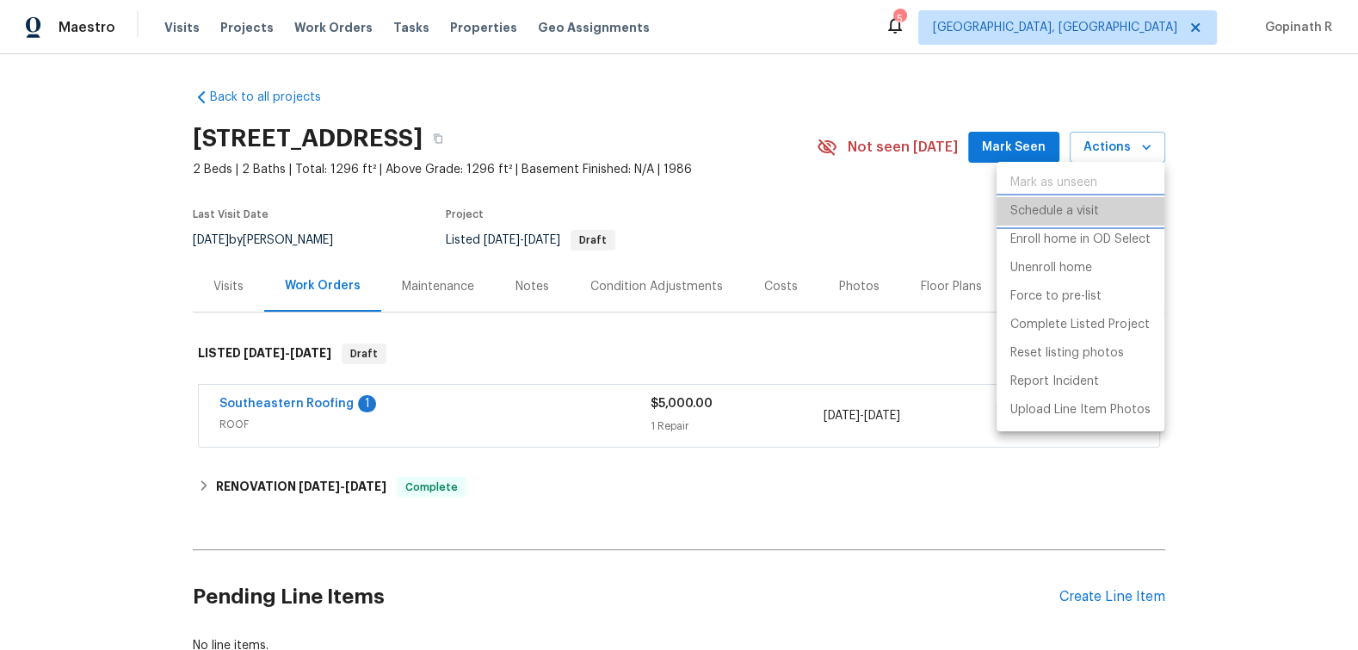
click at [1037, 220] on li "Schedule a visit" at bounding box center [1081, 211] width 168 height 28
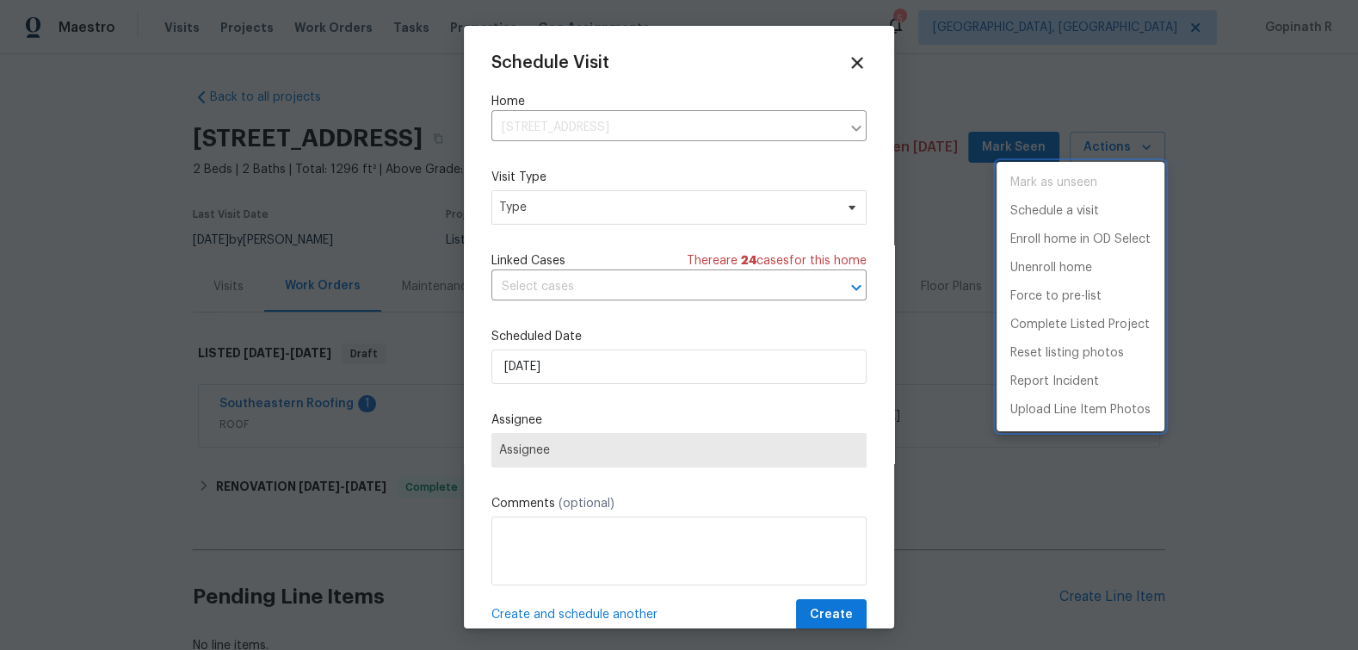
click at [525, 207] on div at bounding box center [679, 325] width 1358 height 650
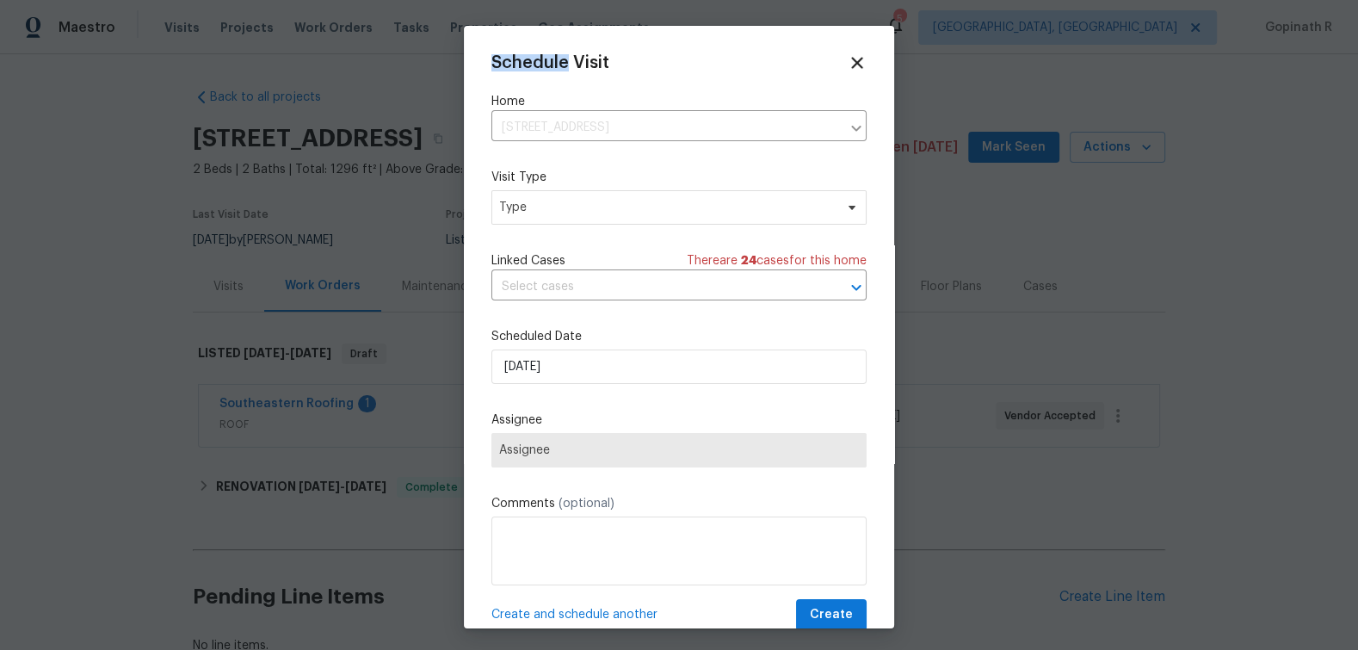
click at [525, 207] on div "Mark as unseen Schedule a visit Enroll home in OD Select Unenroll home Force to…" at bounding box center [679, 325] width 1358 height 650
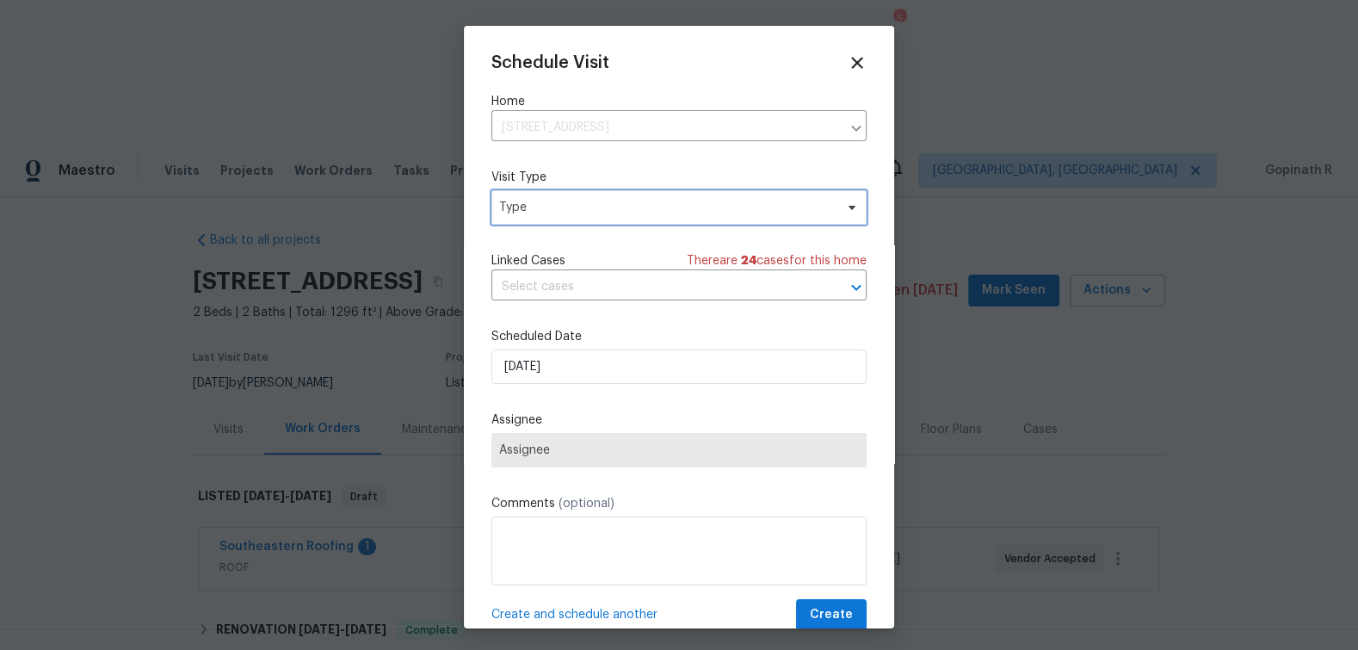
click at [525, 207] on span "Type" at bounding box center [666, 207] width 335 height 17
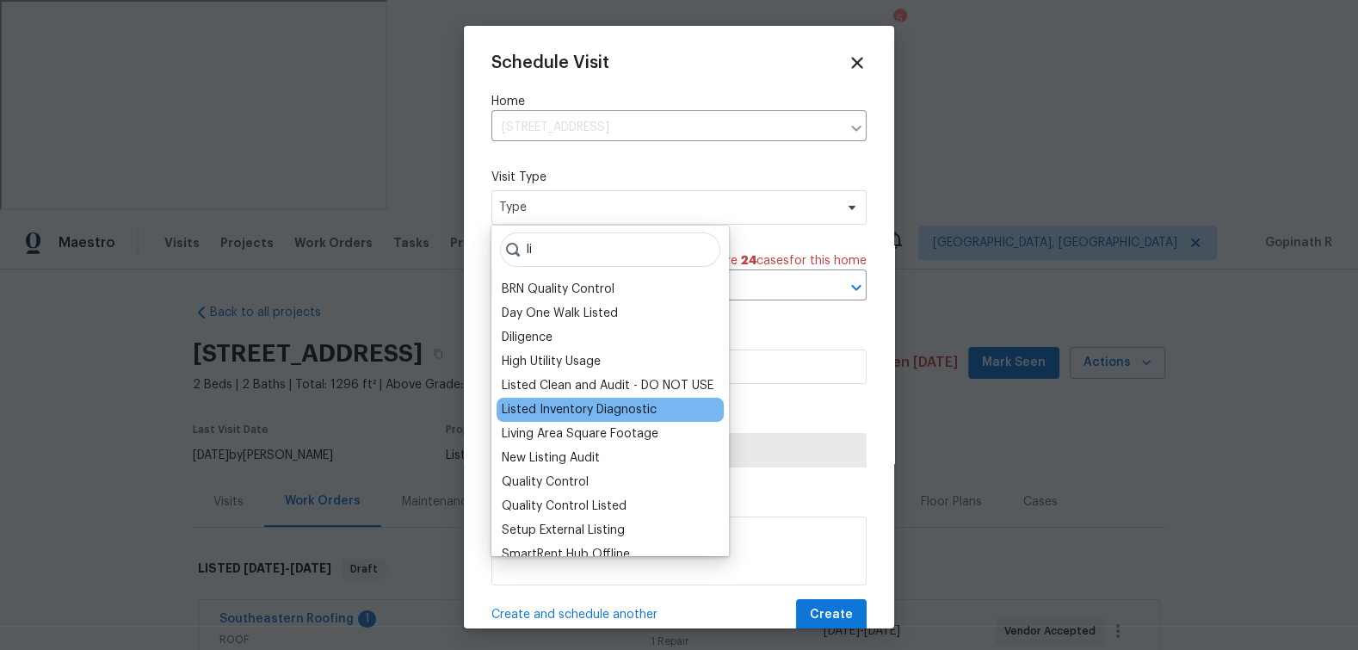
type input "li"
click at [591, 412] on div "Listed Inventory Diagnostic" at bounding box center [579, 409] width 155 height 17
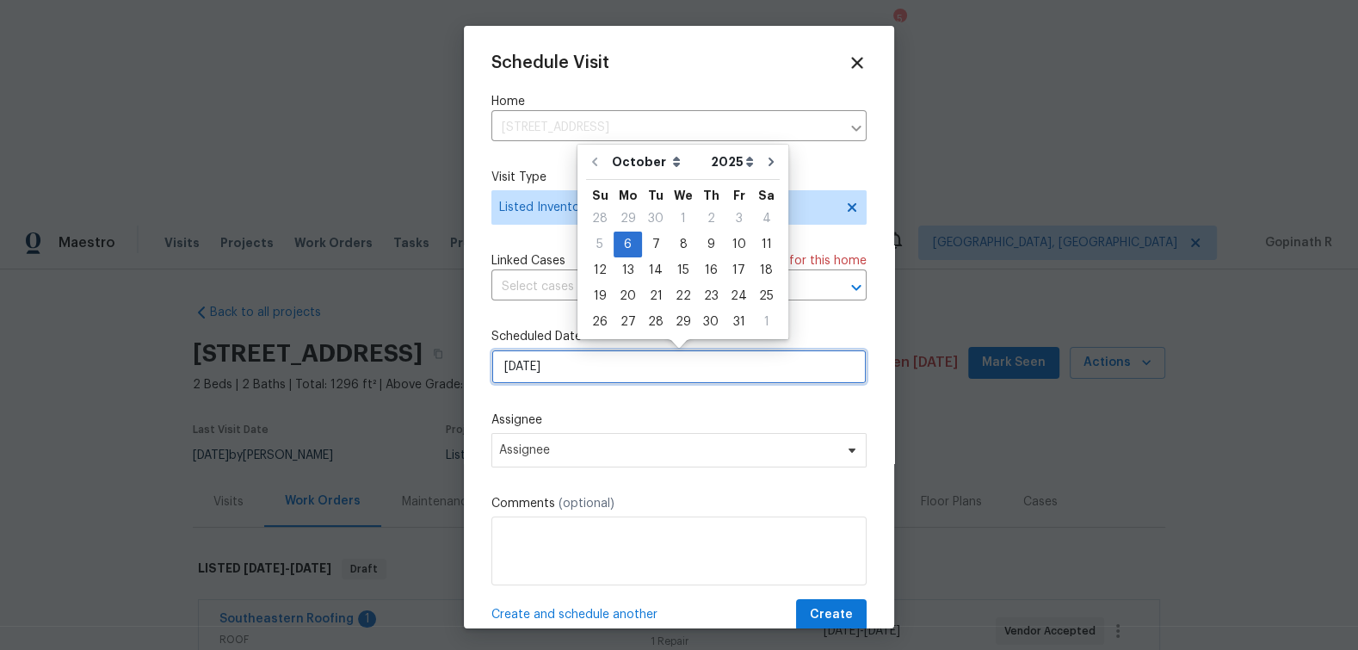
click at [532, 365] on input "[DATE]" at bounding box center [678, 366] width 375 height 34
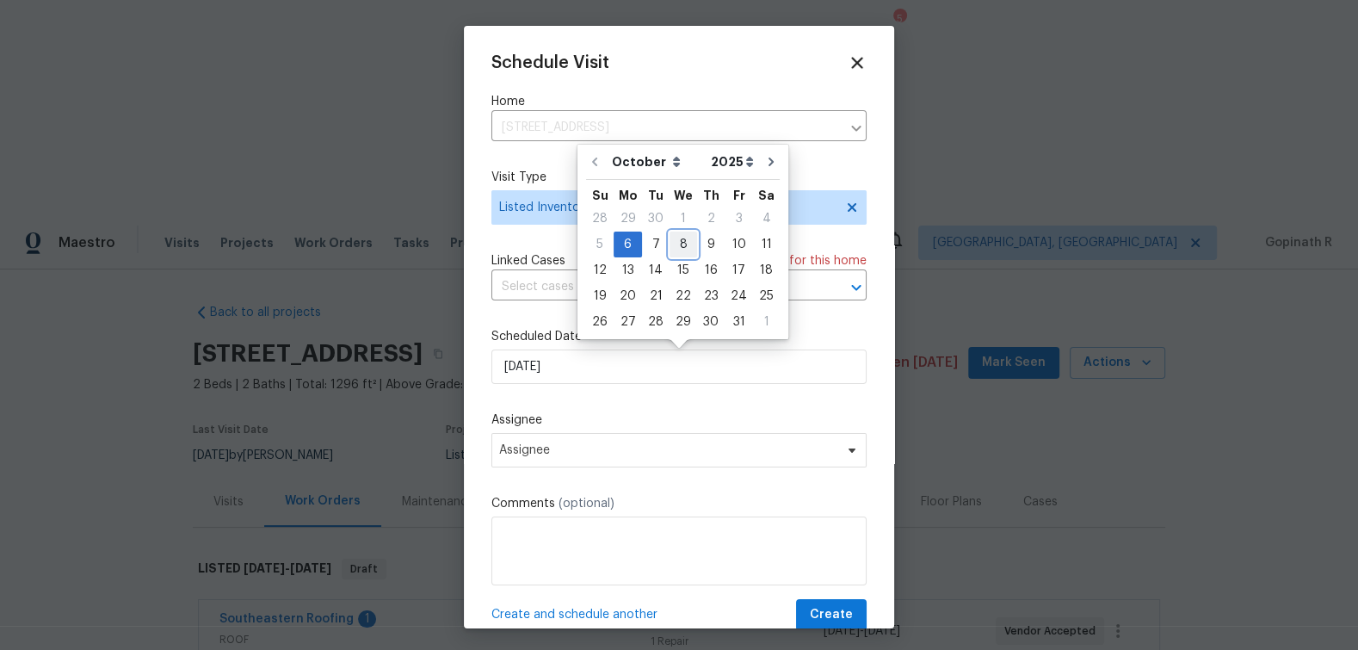
click at [681, 241] on div "8" at bounding box center [684, 244] width 28 height 24
type input "[DATE]"
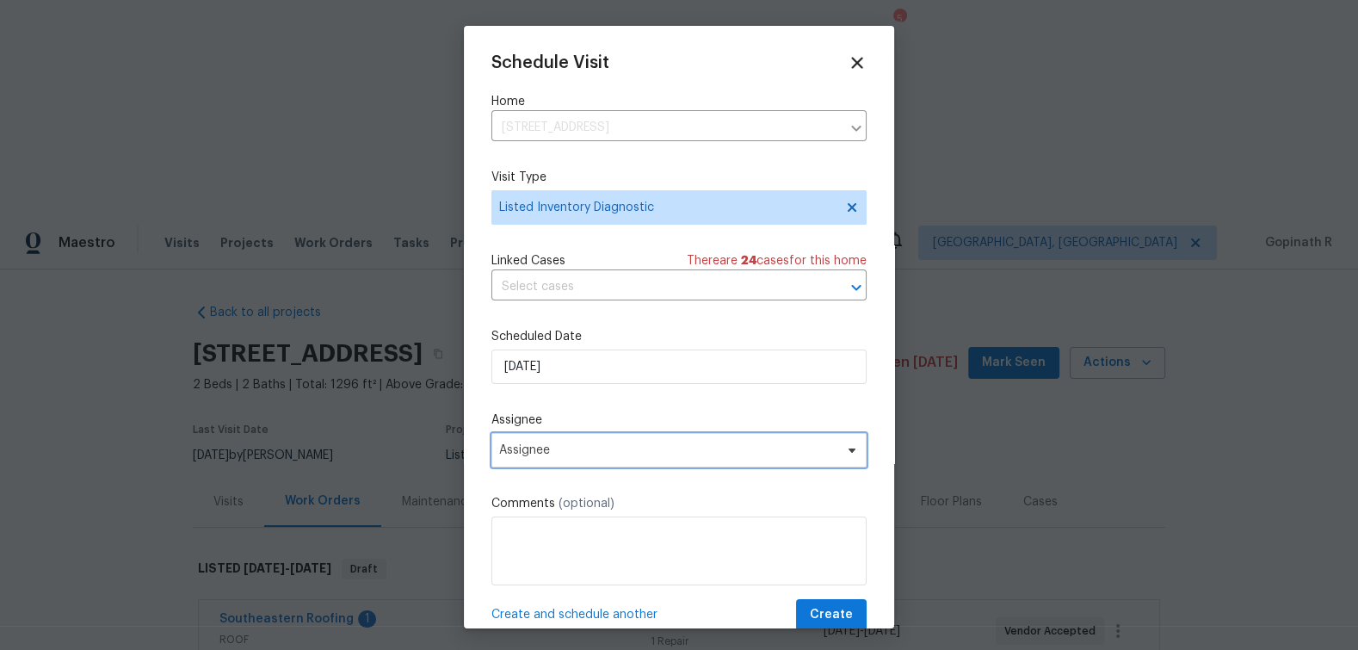
click at [534, 450] on span "Assignee" at bounding box center [667, 450] width 337 height 14
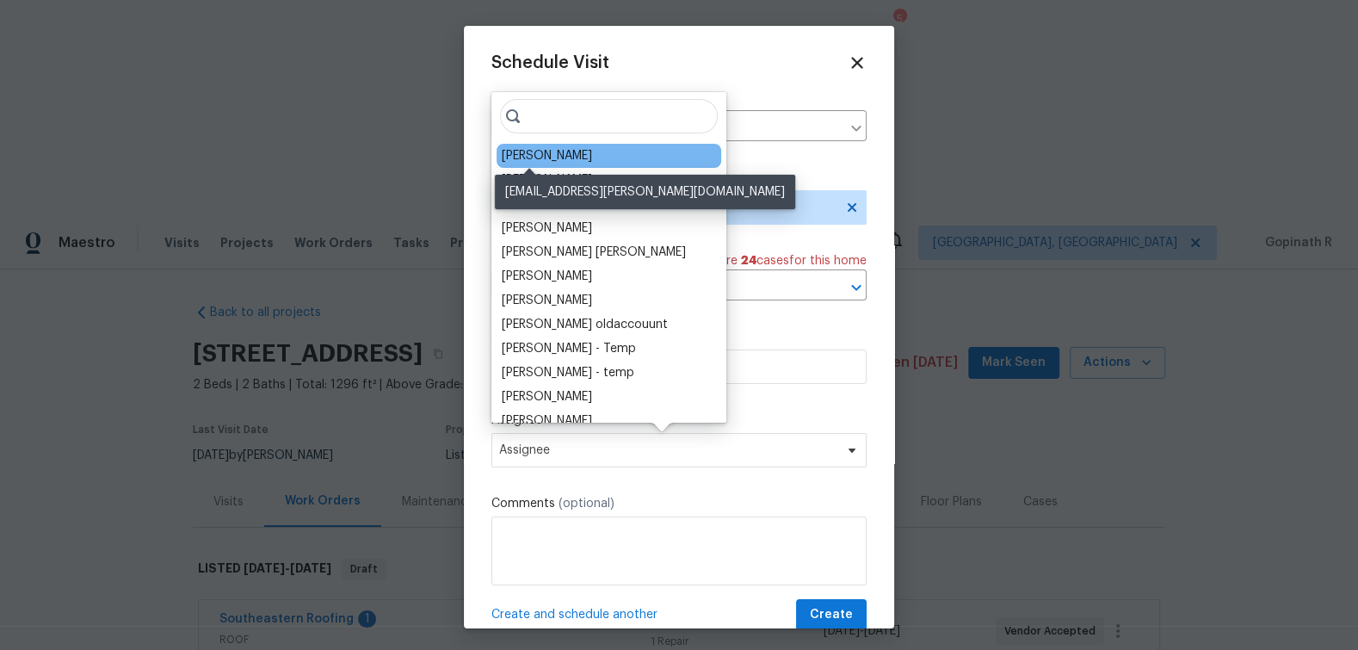
click at [553, 162] on div "[PERSON_NAME]" at bounding box center [547, 155] width 90 height 17
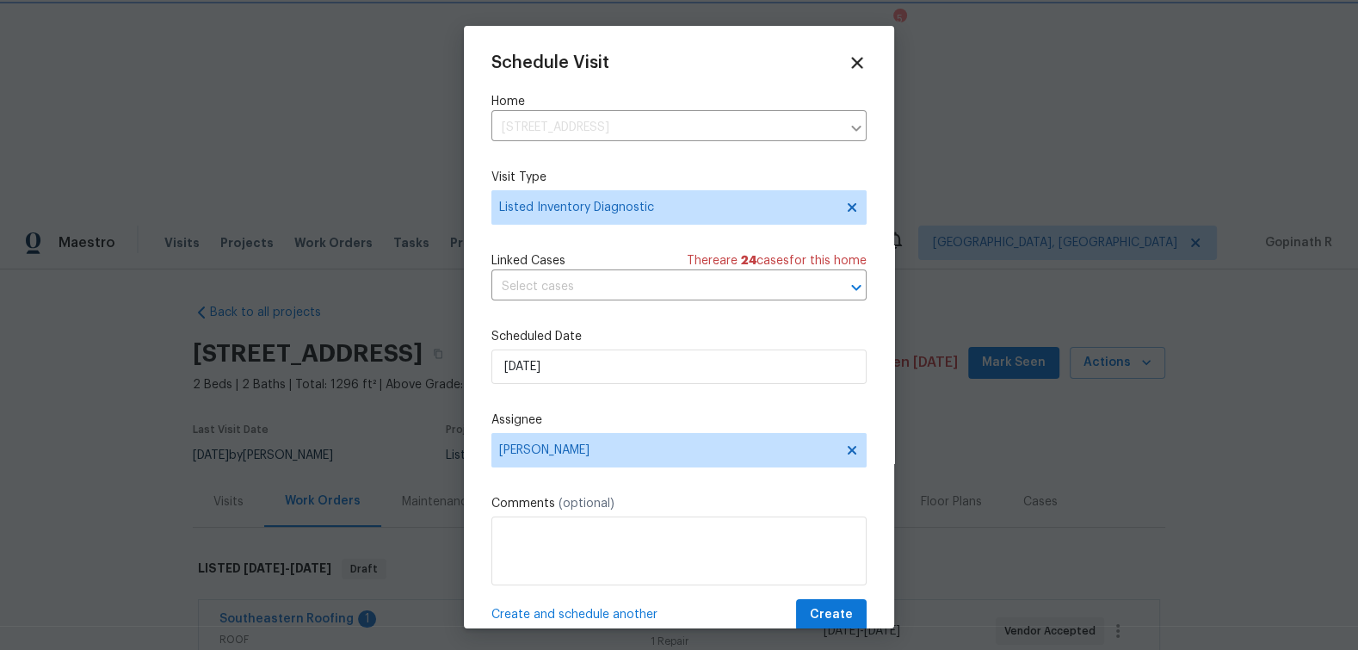
scroll to position [32, 0]
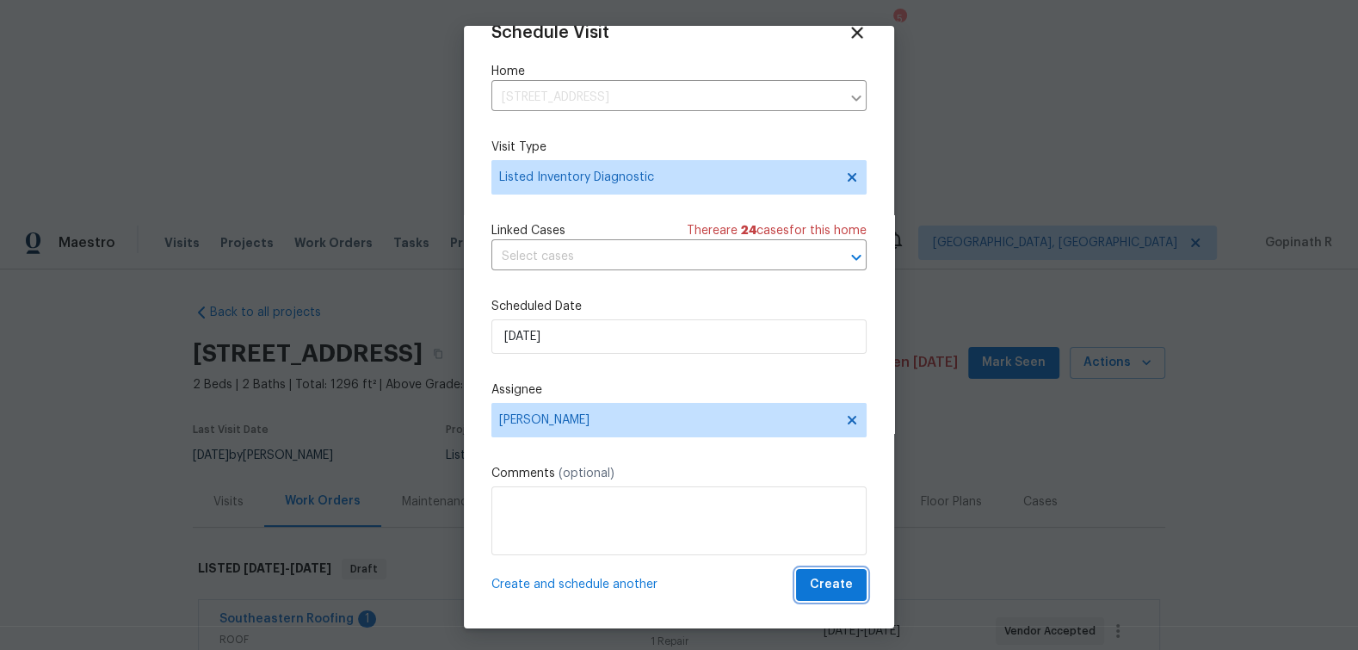
click at [843, 590] on span "Create" at bounding box center [831, 585] width 43 height 22
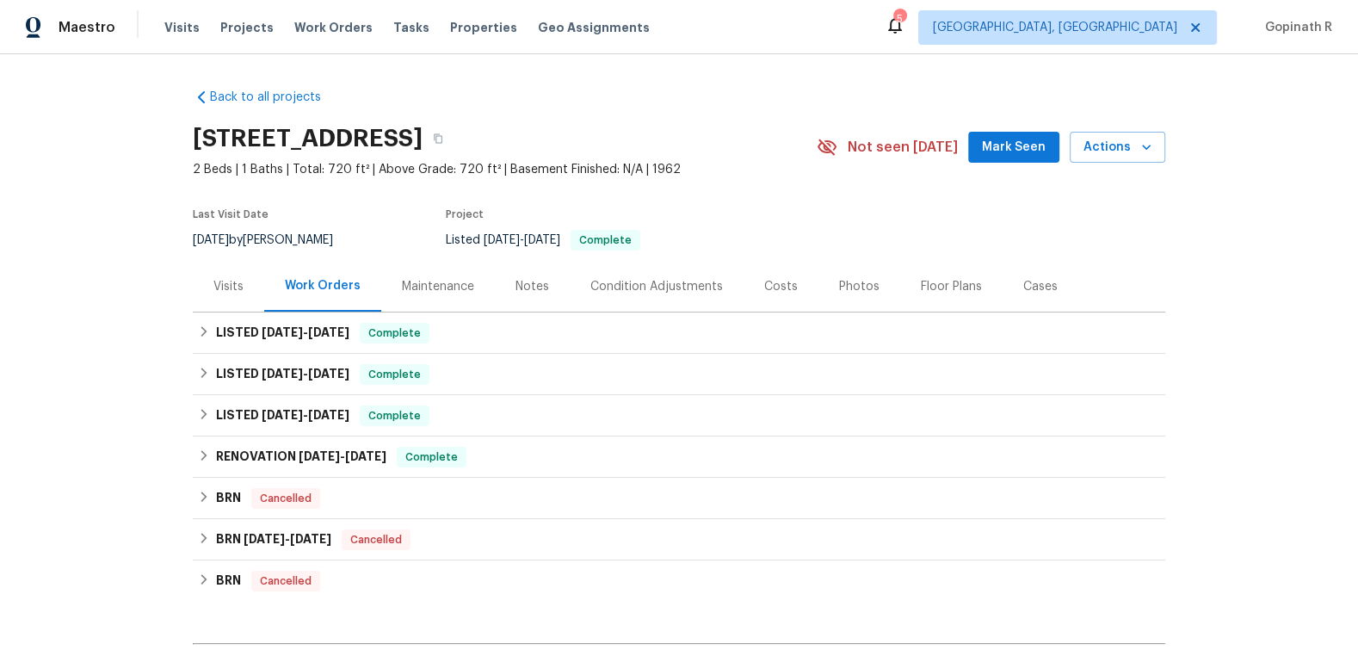
click at [228, 280] on div "Visits" at bounding box center [228, 286] width 30 height 17
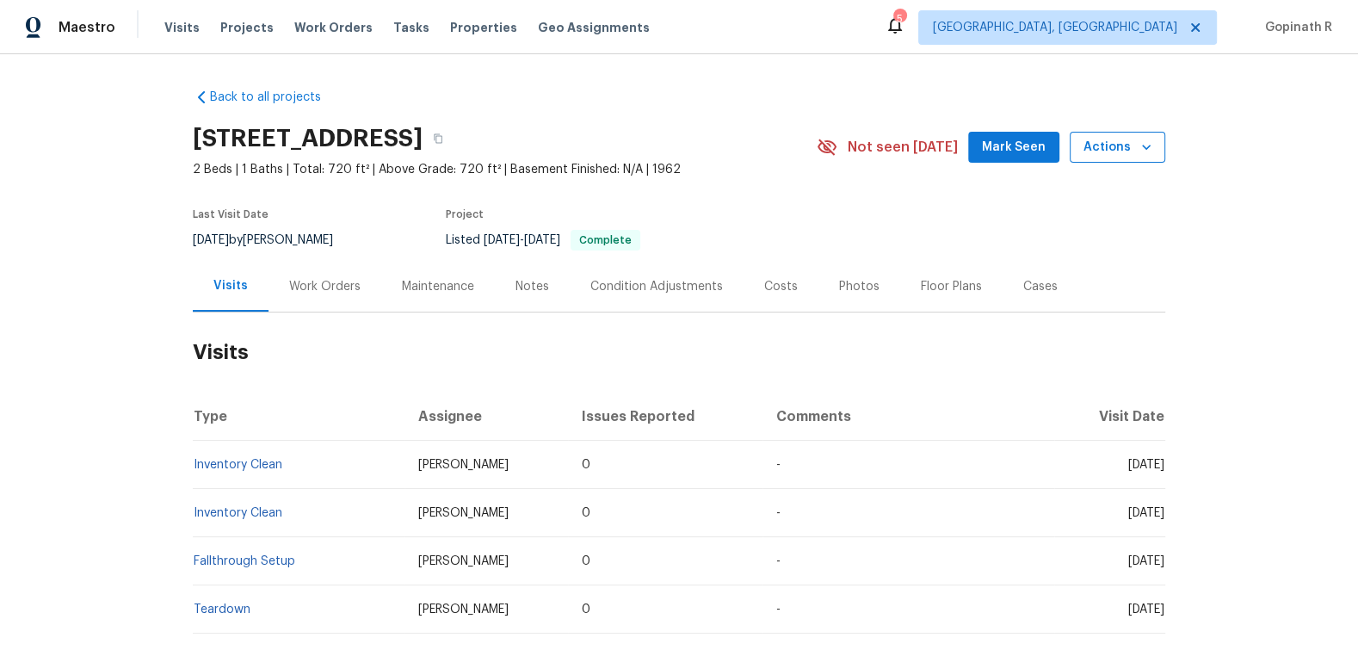
click at [1140, 142] on icon "button" at bounding box center [1146, 147] width 17 height 17
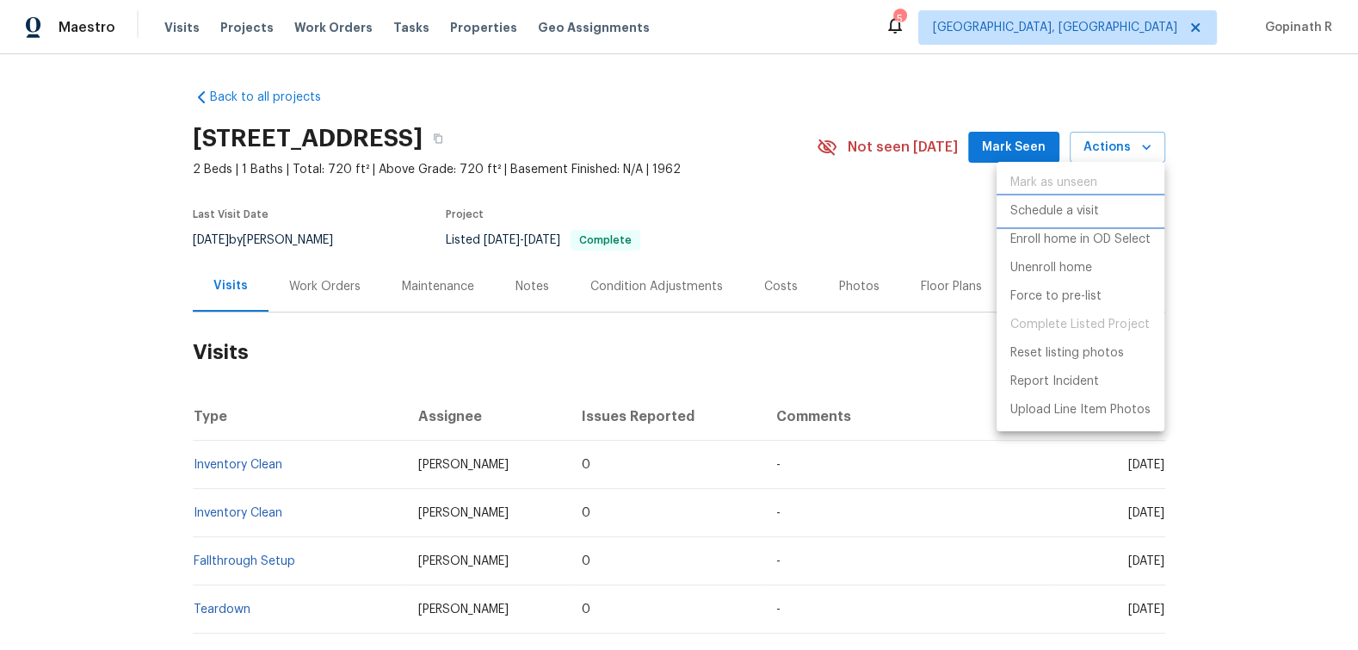
click at [1065, 209] on p "Schedule a visit" at bounding box center [1054, 211] width 89 height 18
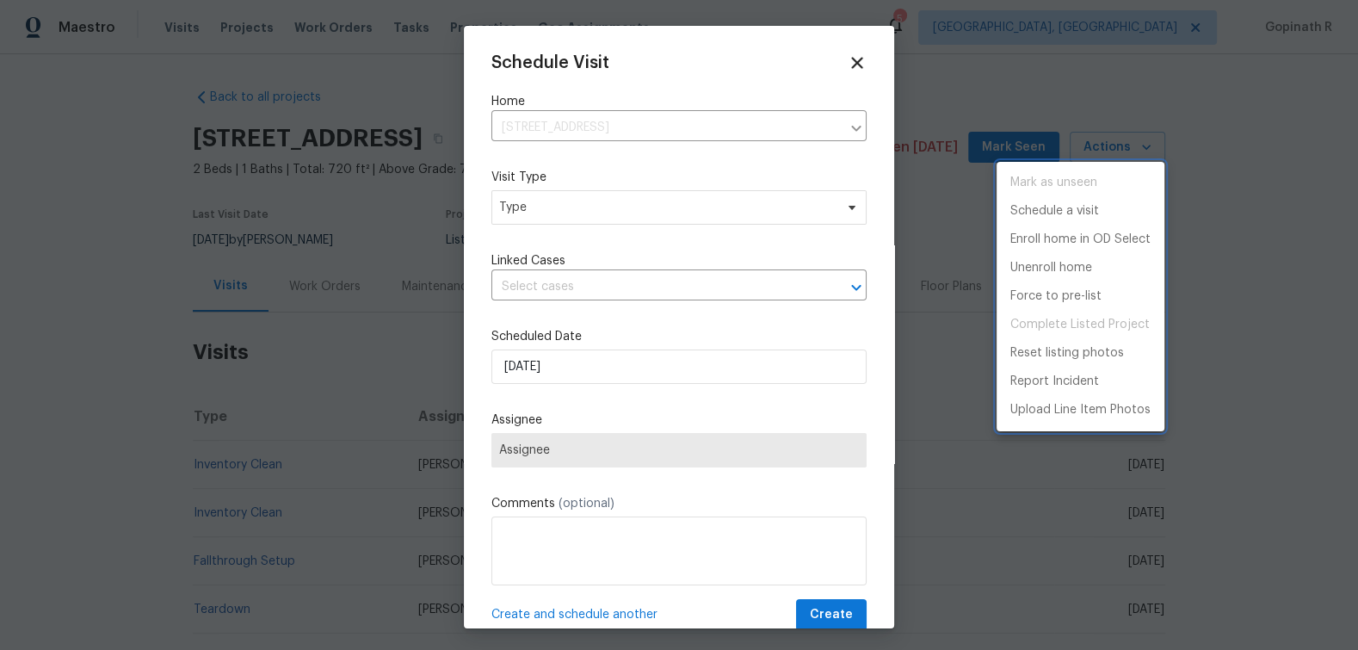
click at [539, 215] on div at bounding box center [679, 325] width 1358 height 650
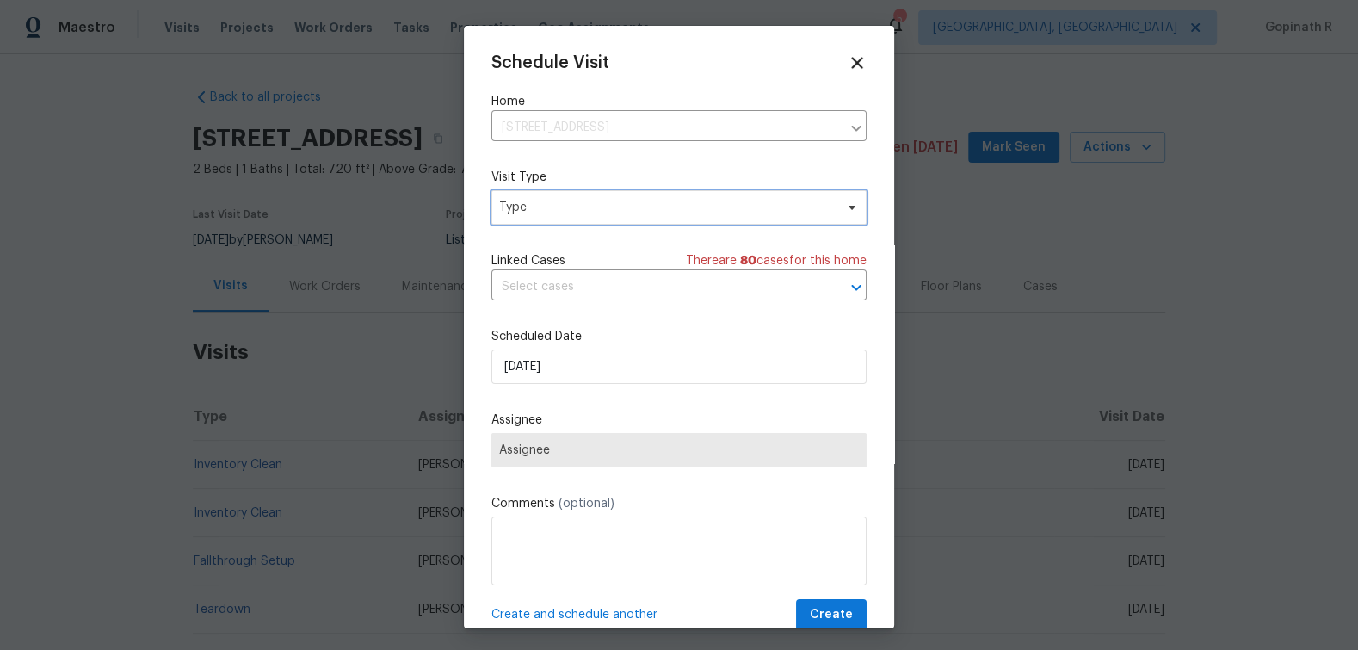
click at [539, 215] on span "Type" at bounding box center [666, 207] width 335 height 17
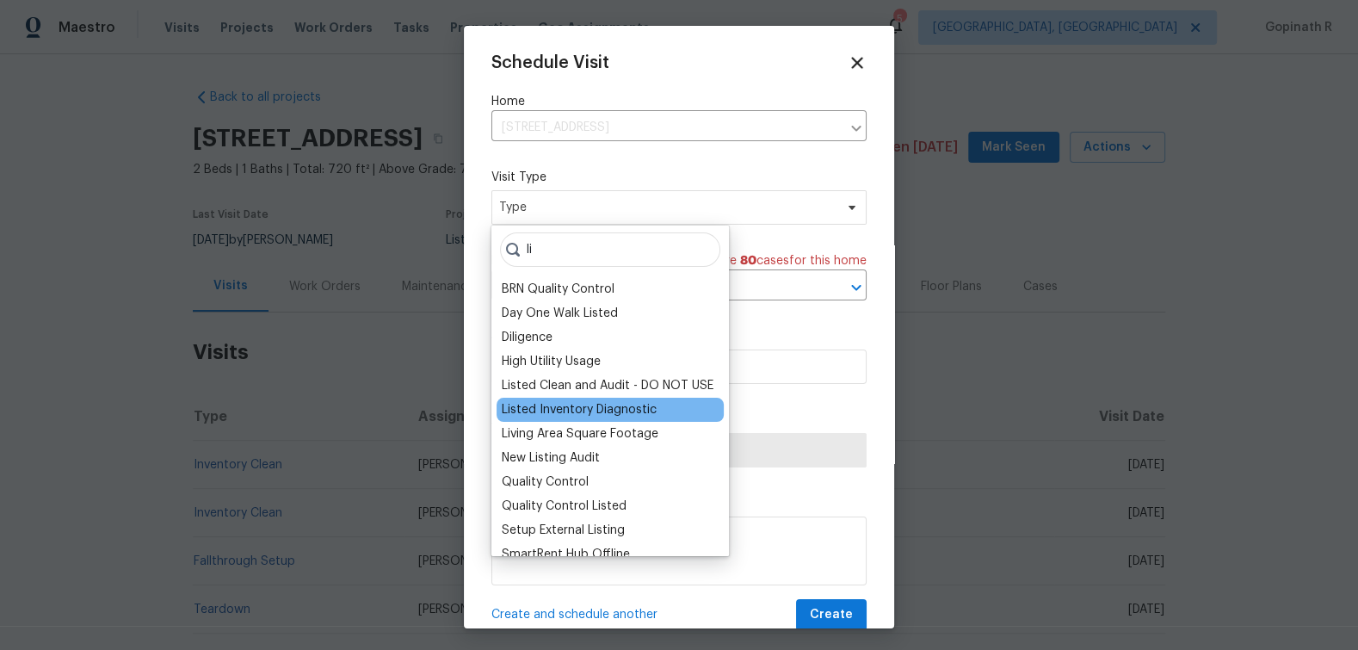
type input "li"
click at [588, 410] on div "Listed Inventory Diagnostic" at bounding box center [579, 409] width 155 height 17
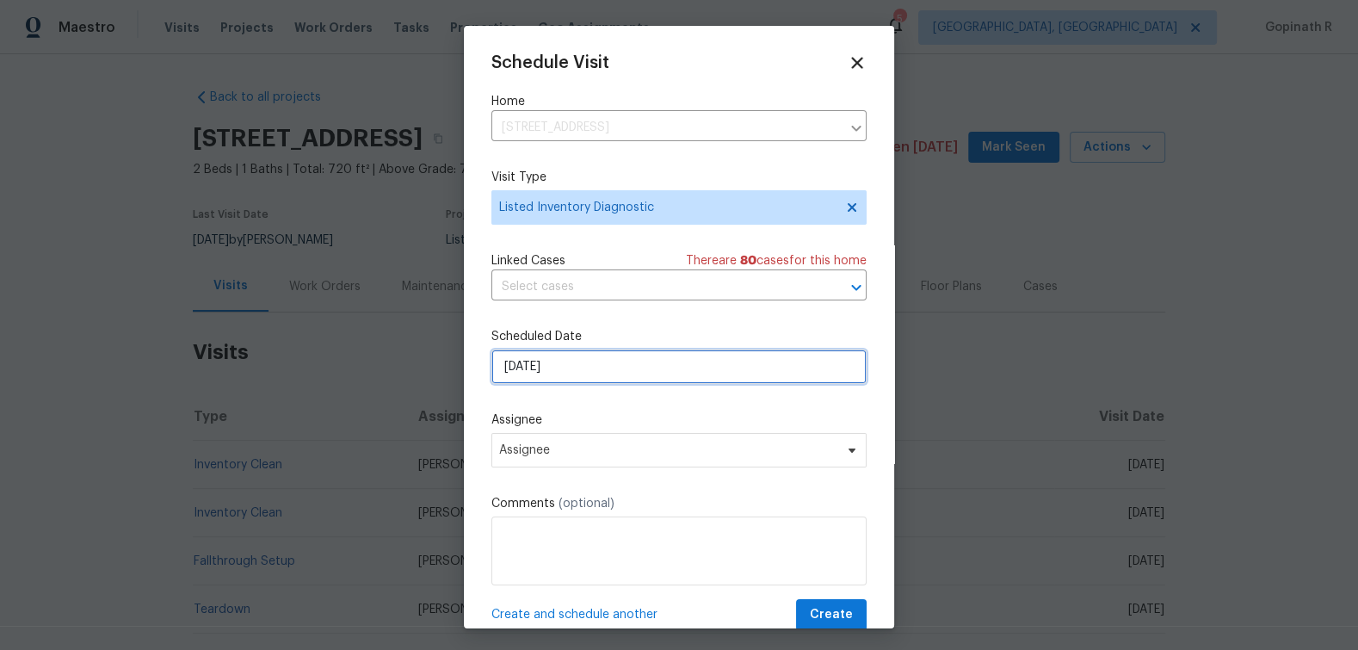
click at [537, 372] on input "[DATE]" at bounding box center [678, 366] width 375 height 34
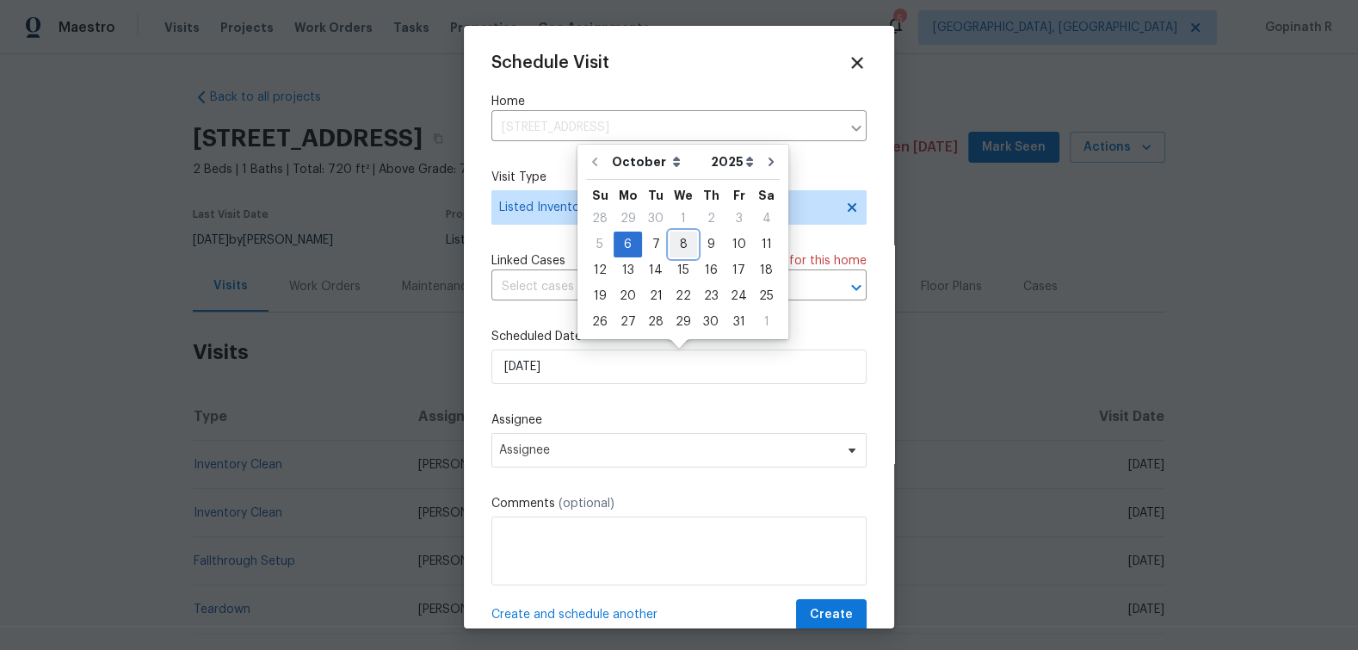
click at [681, 232] on div "8" at bounding box center [684, 244] width 28 height 24
type input "[DATE]"
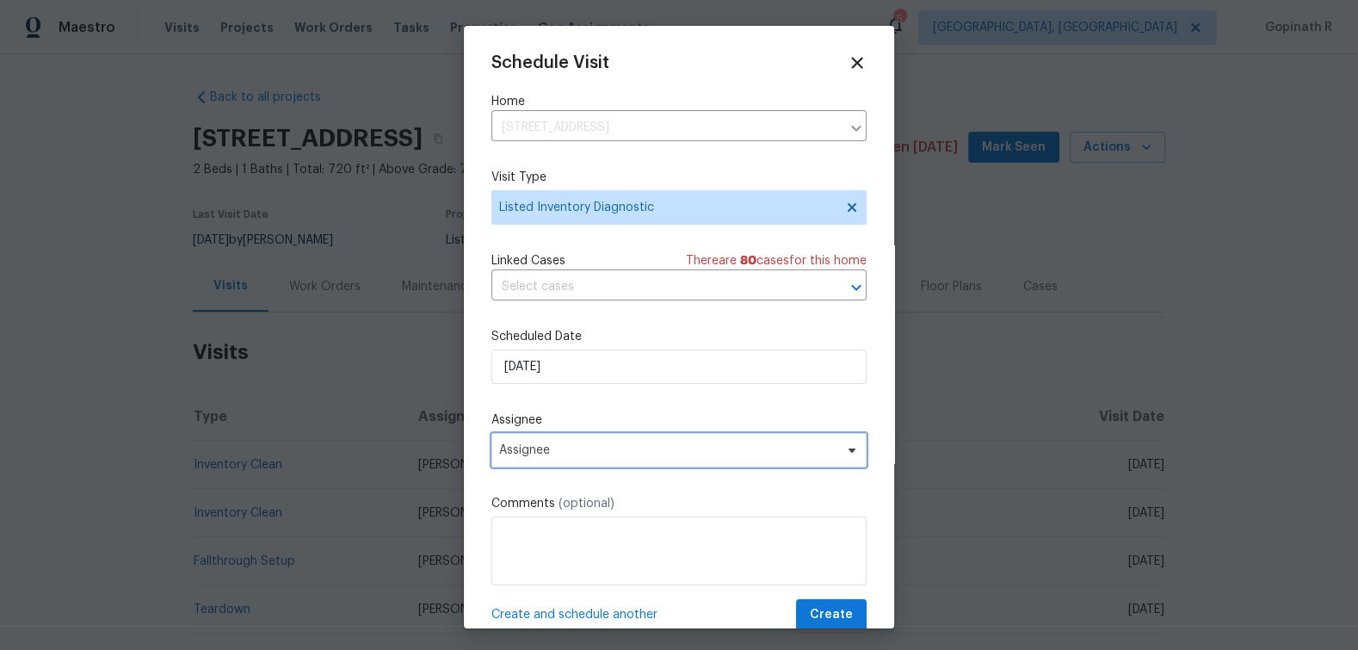
click at [534, 455] on span "Assignee" at bounding box center [667, 450] width 337 height 14
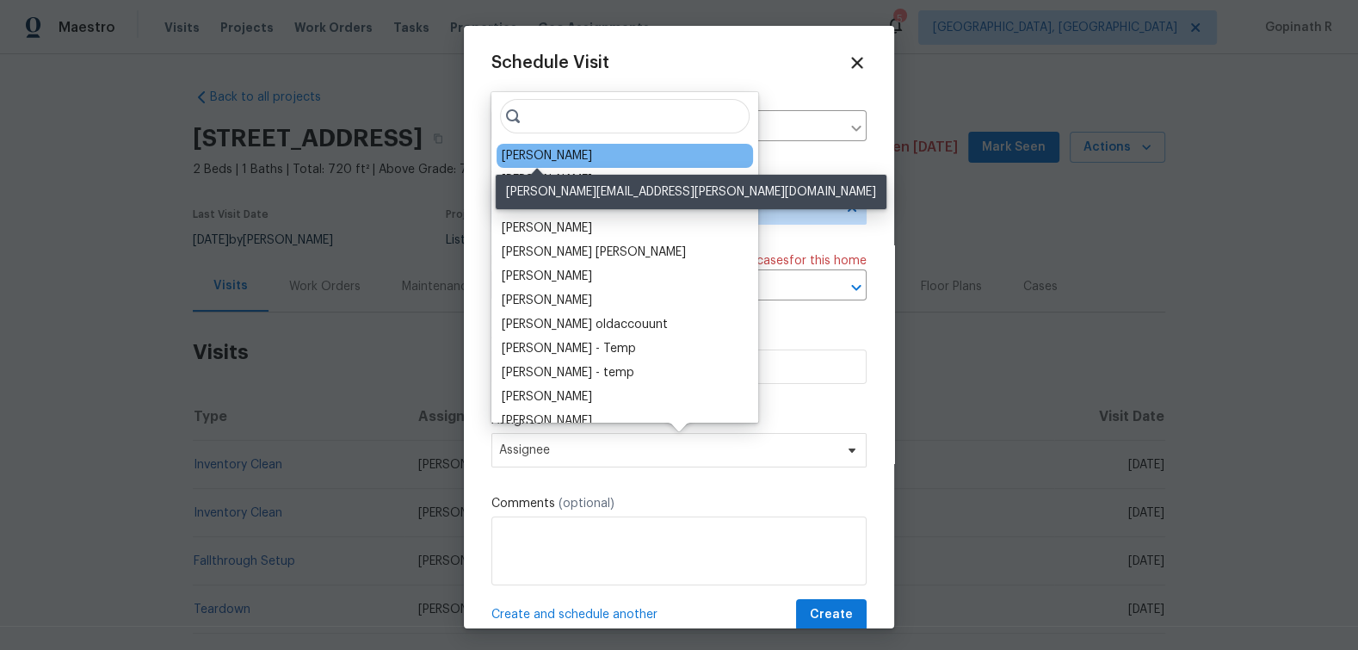
click at [547, 151] on div "John Perkins" at bounding box center [547, 155] width 90 height 17
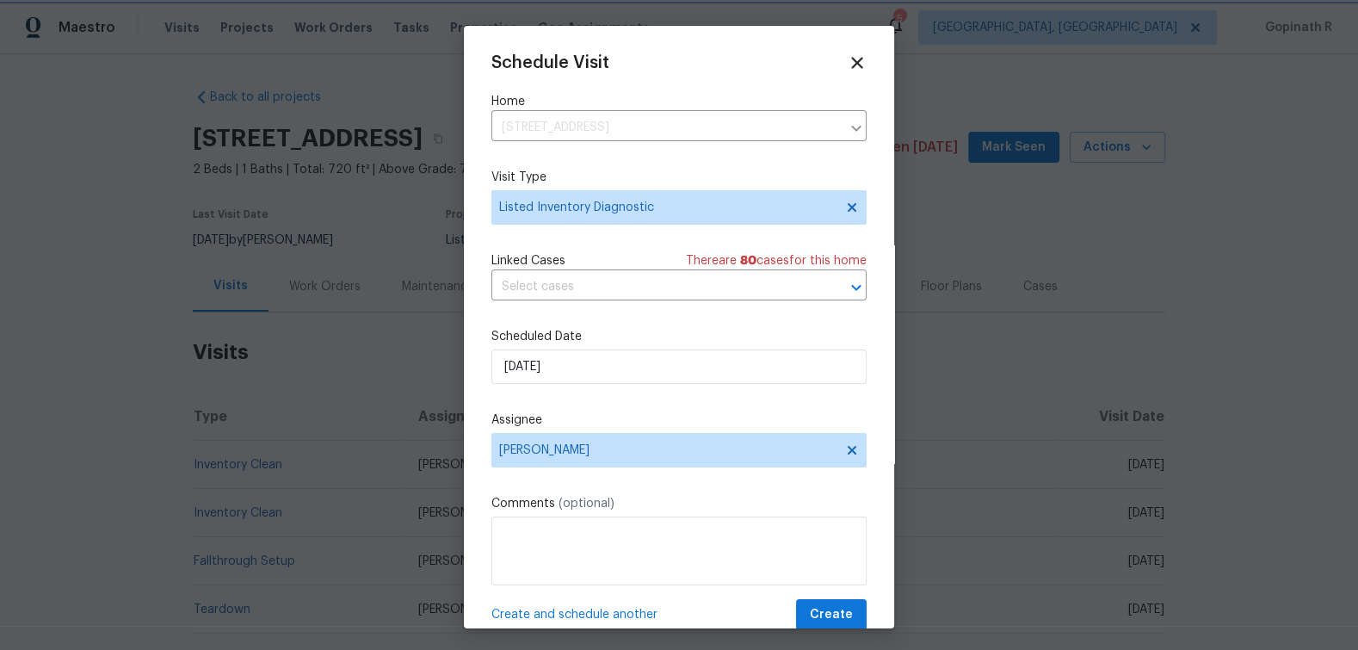
scroll to position [32, 0]
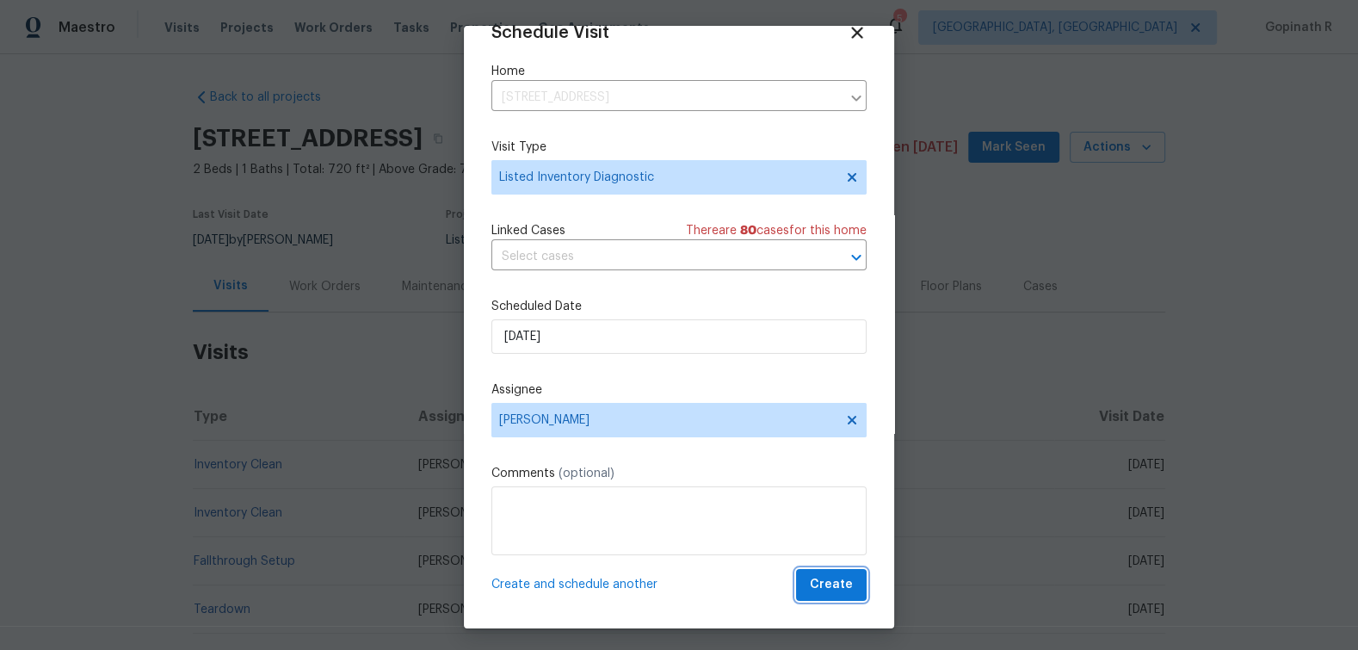
click at [843, 592] on span "Create" at bounding box center [831, 585] width 43 height 22
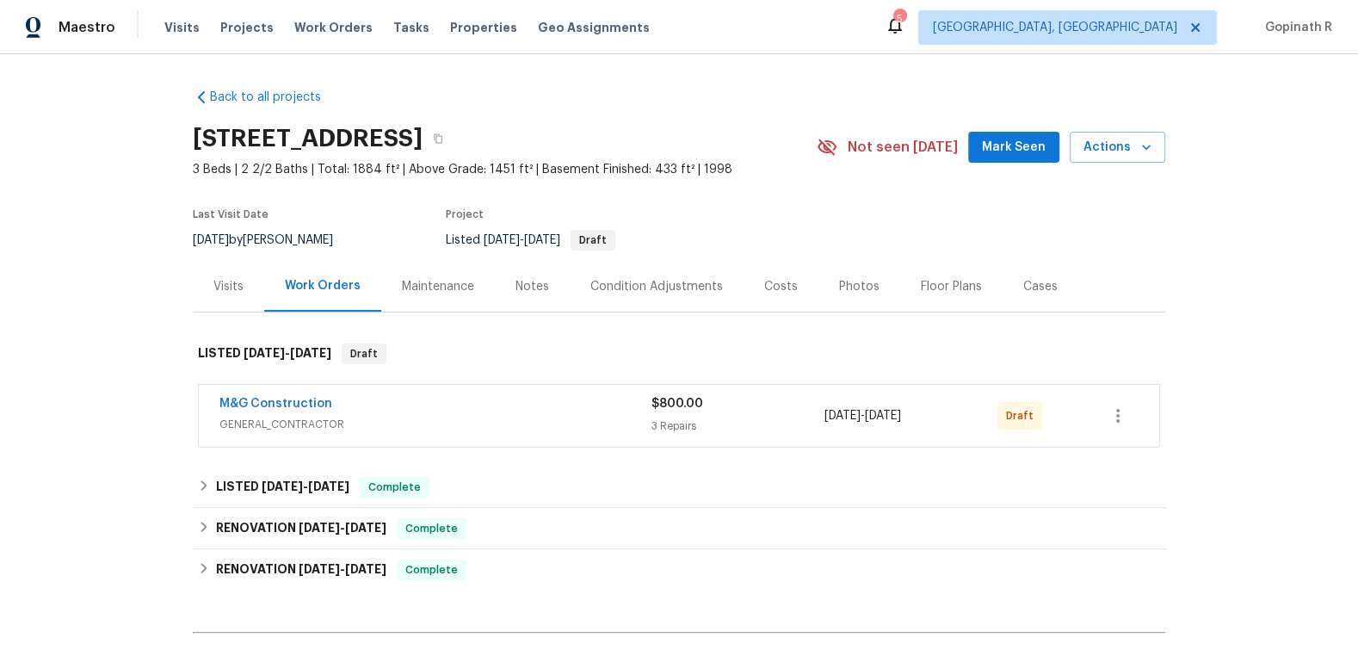
click at [236, 281] on div "Visits" at bounding box center [228, 286] width 30 height 17
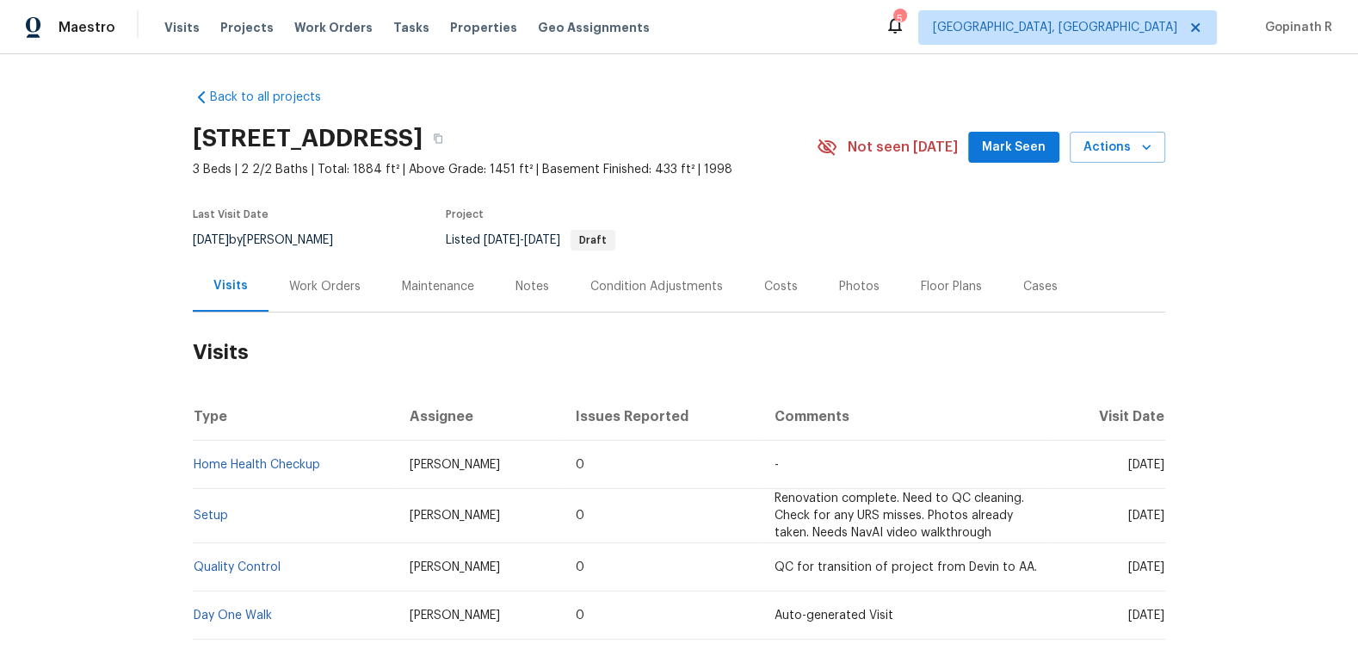
click at [1125, 171] on div "[STREET_ADDRESS] 3 Beds | 2 2/2 Baths | Total: 1884 ft² | Above Grade: 1451 ft²…" at bounding box center [679, 147] width 973 height 62
click at [1109, 146] on span "Actions" at bounding box center [1118, 148] width 68 height 22
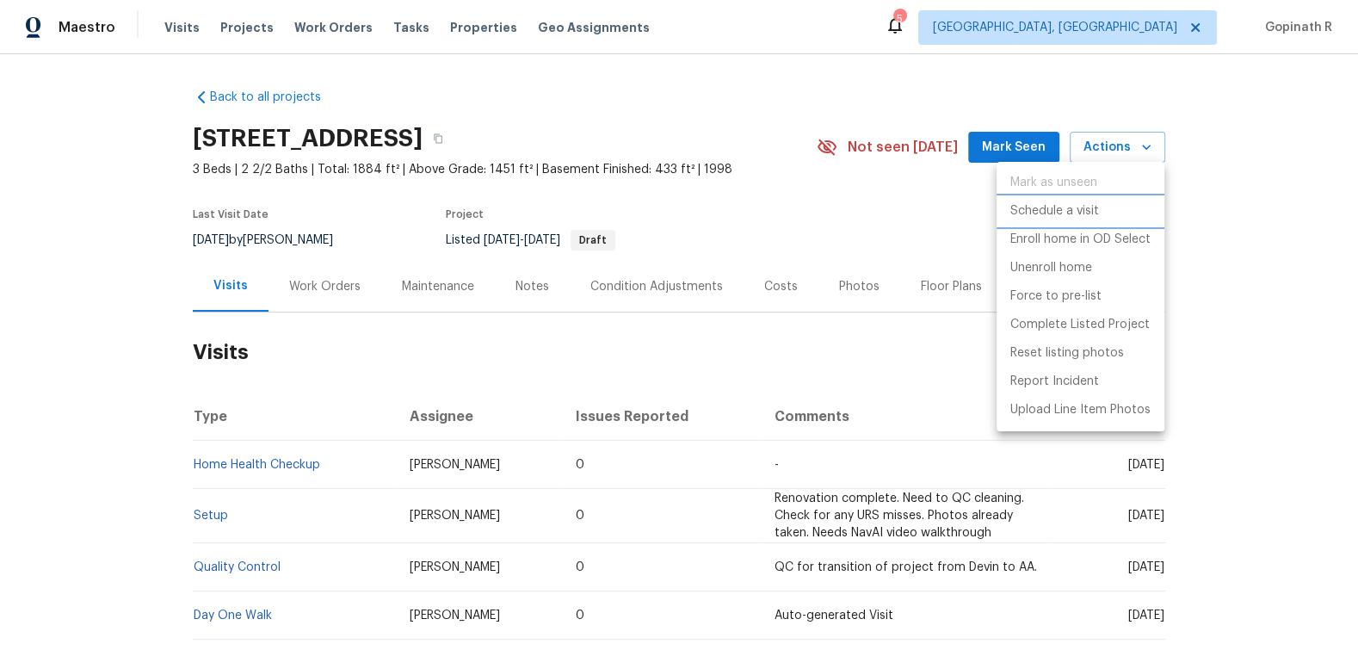
click at [1079, 207] on p "Schedule a visit" at bounding box center [1054, 211] width 89 height 18
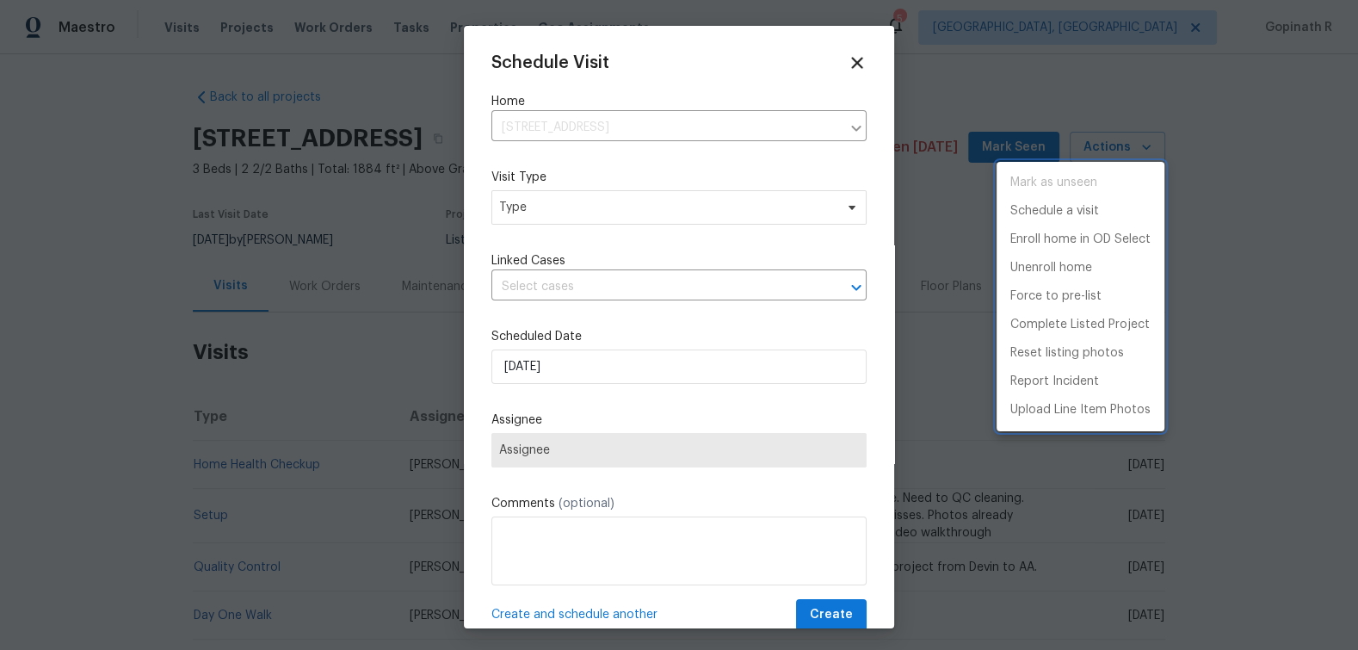
click at [525, 219] on div at bounding box center [679, 325] width 1358 height 650
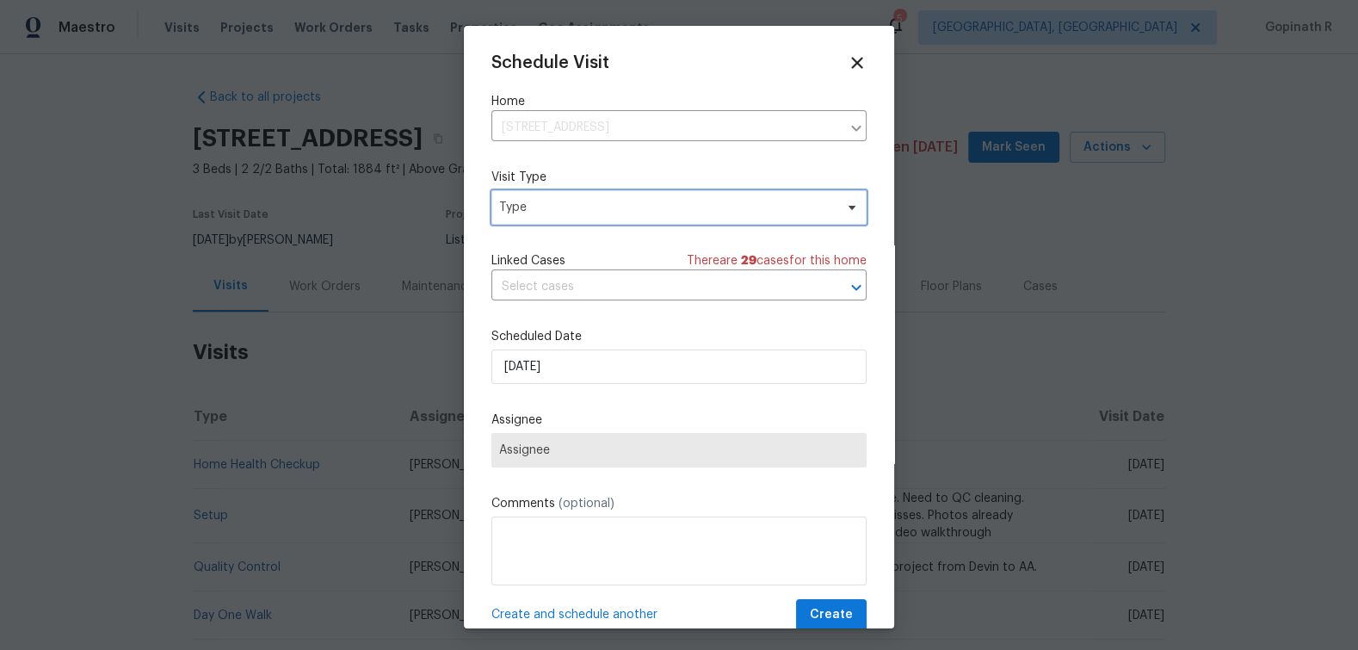
click at [567, 202] on span "Type" at bounding box center [666, 207] width 335 height 17
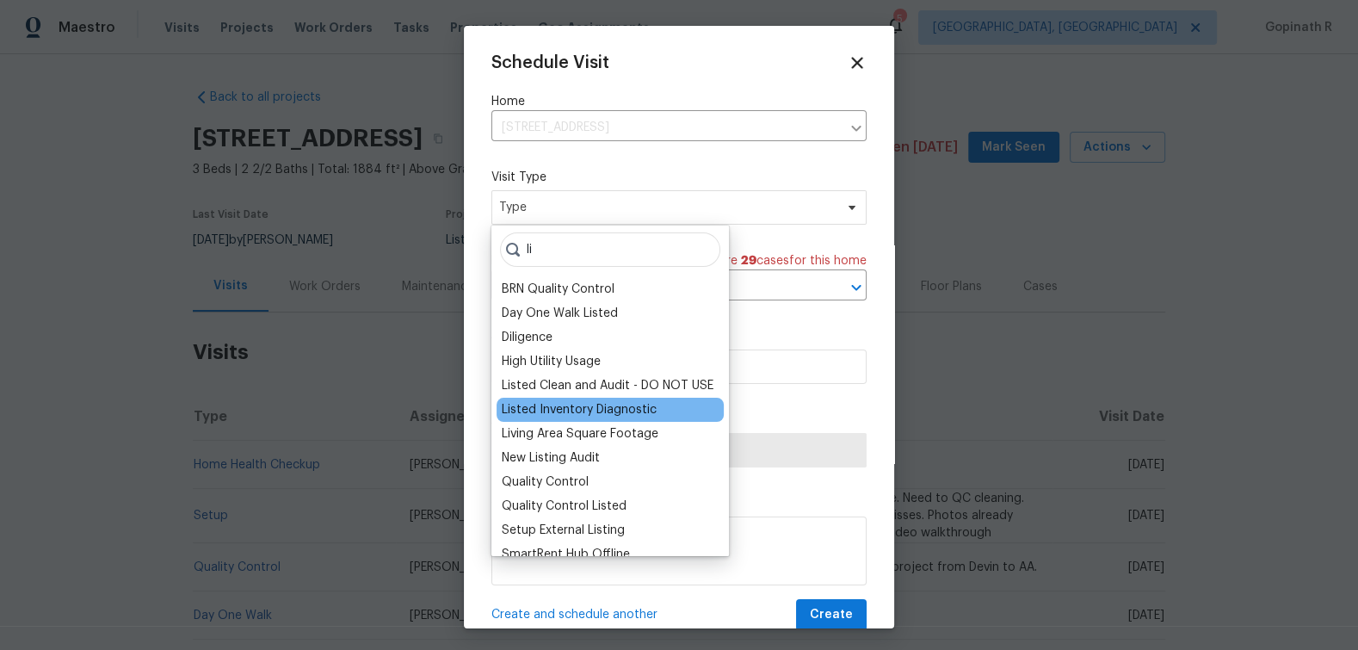
type input "li"
click at [577, 409] on div "Listed Inventory Diagnostic" at bounding box center [579, 409] width 155 height 17
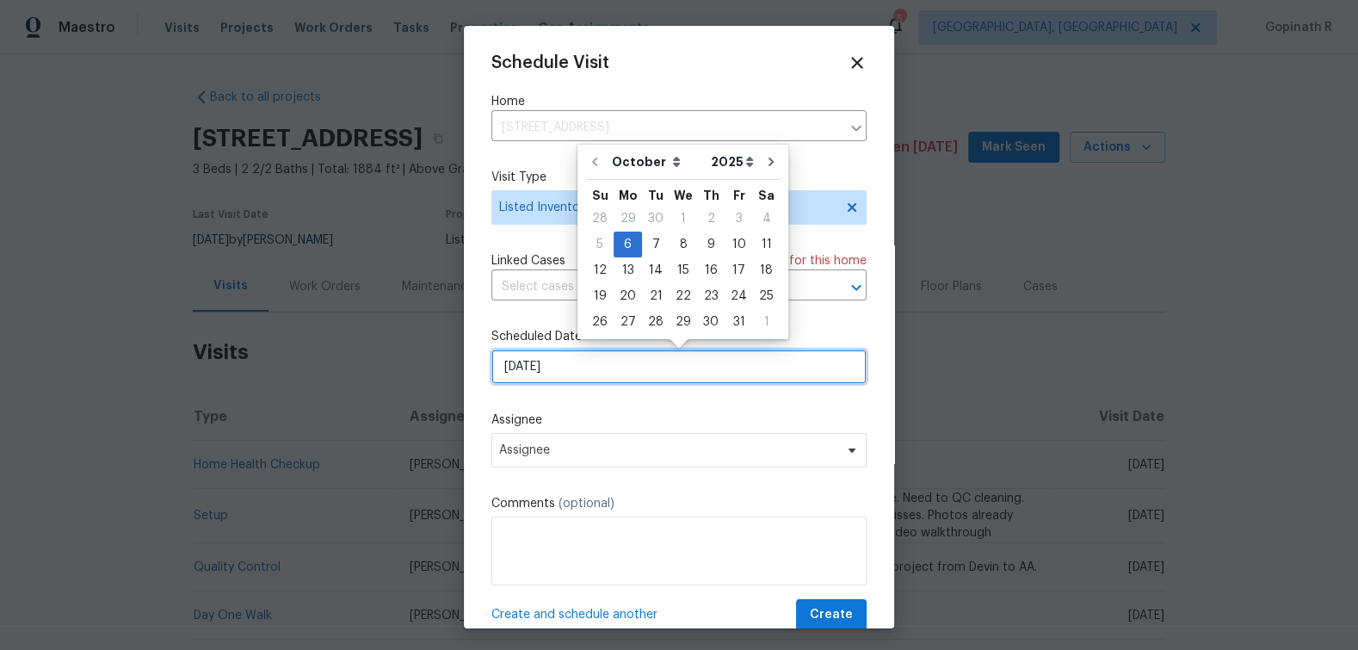
click at [539, 364] on input "[DATE]" at bounding box center [678, 366] width 375 height 34
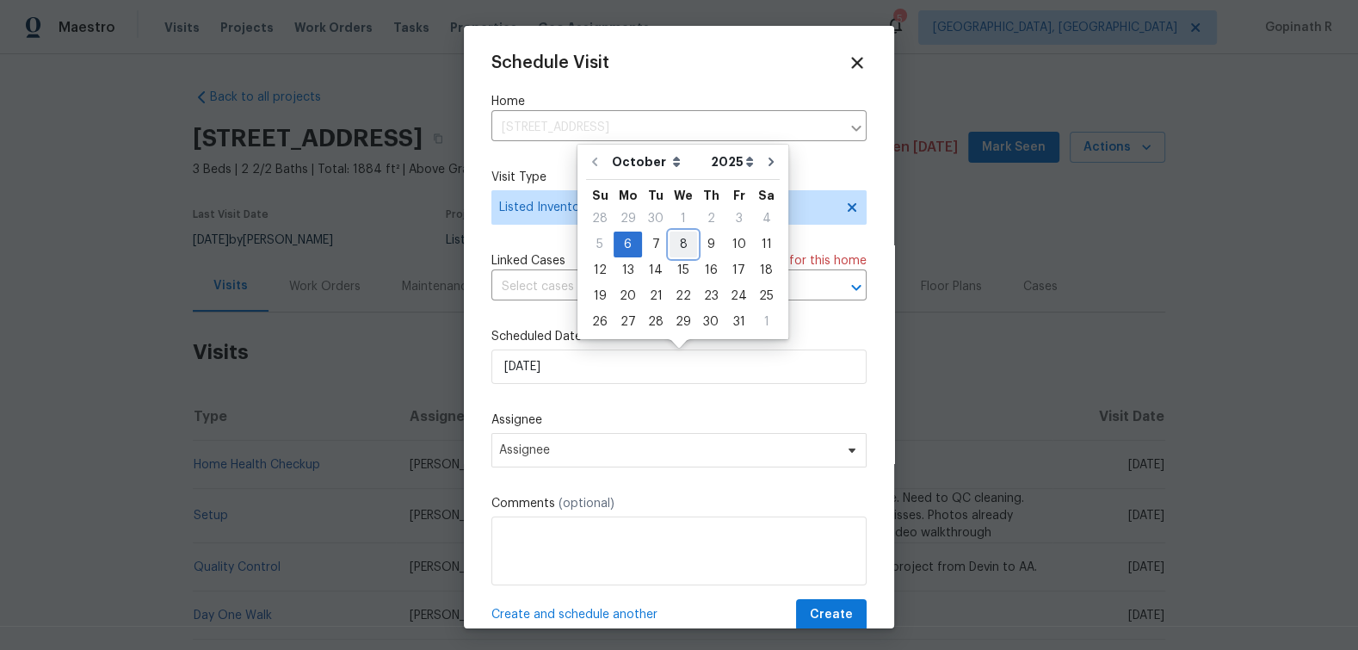
click at [683, 248] on div "8" at bounding box center [684, 244] width 28 height 24
type input "[DATE]"
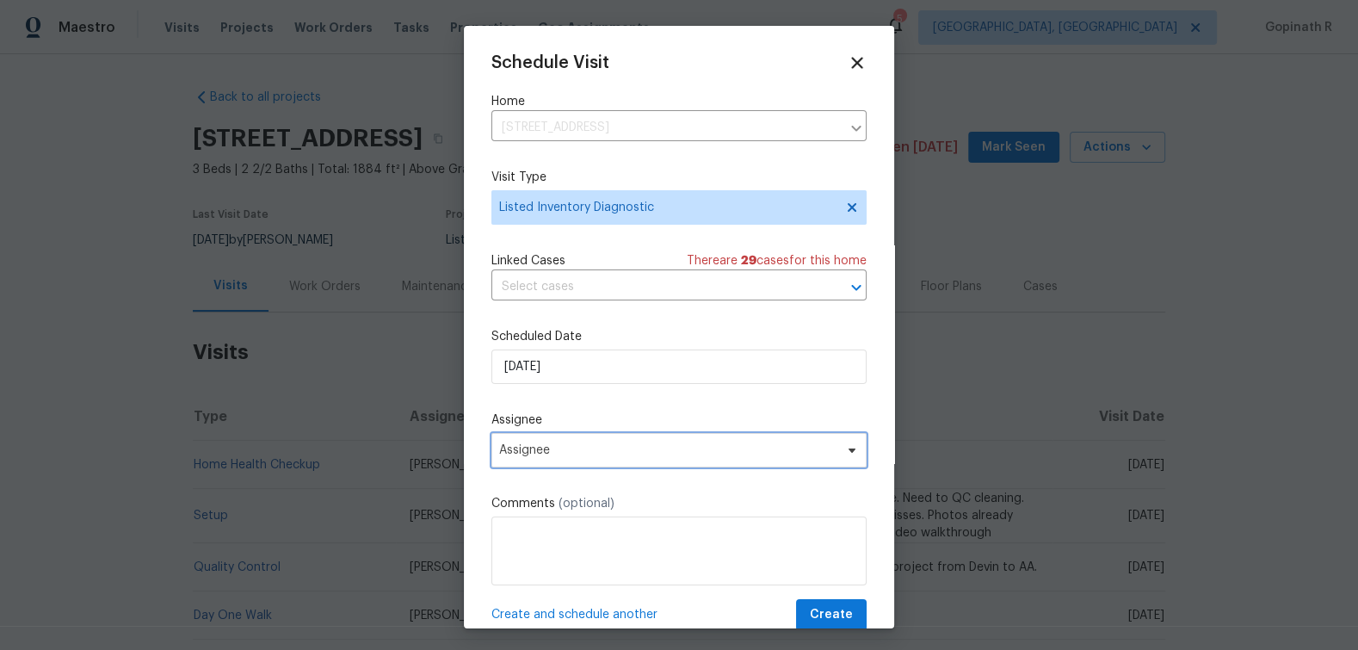
click at [573, 448] on span "Assignee" at bounding box center [667, 450] width 337 height 14
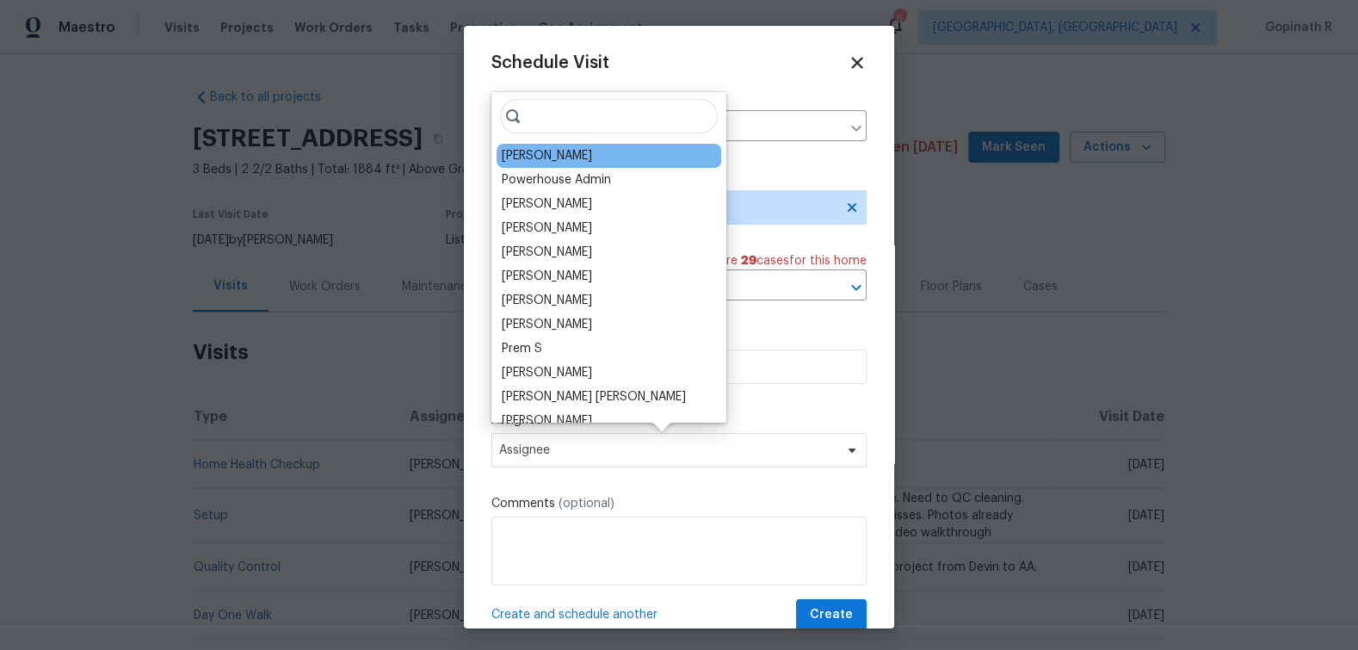
click at [540, 159] on div "[PERSON_NAME]" at bounding box center [547, 155] width 90 height 17
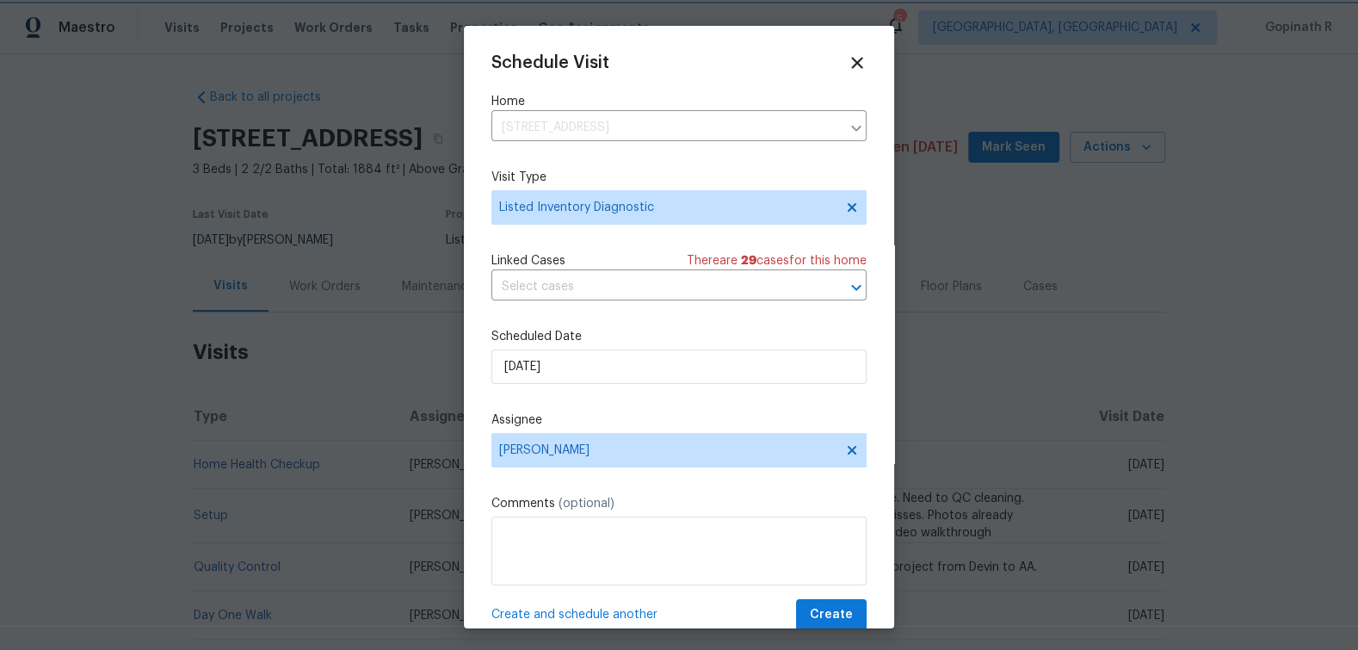
scroll to position [32, 0]
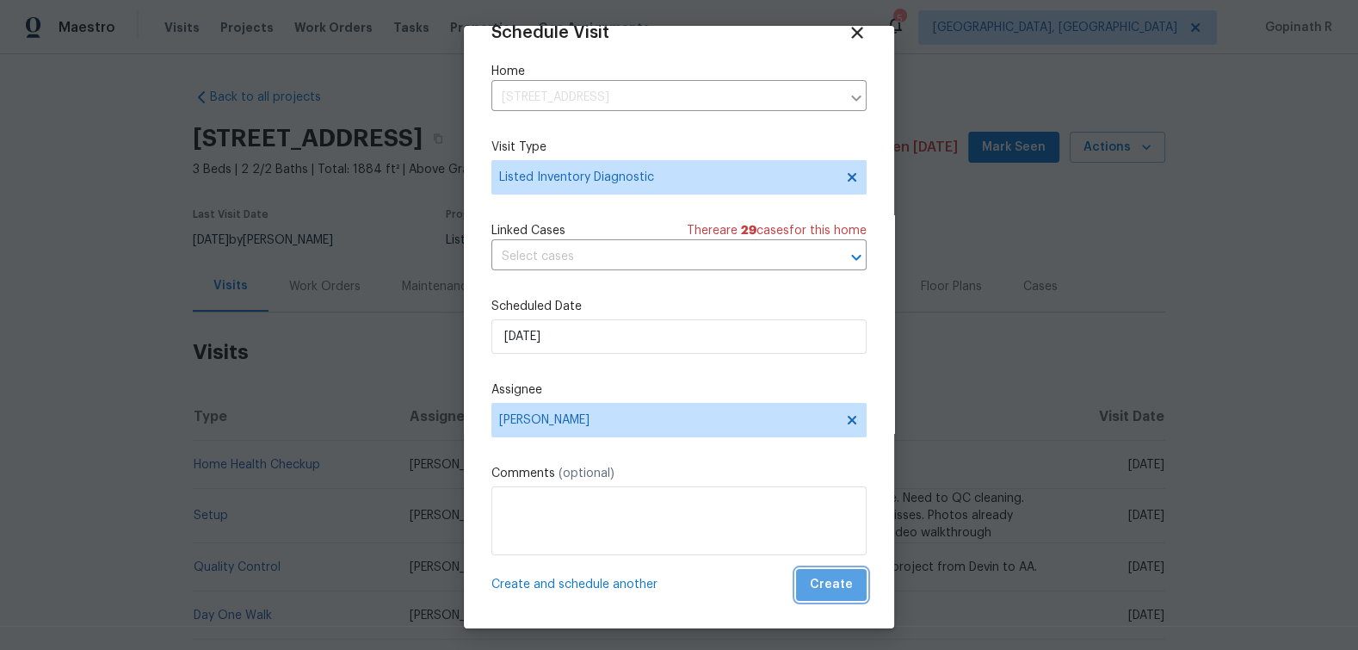
click at [845, 578] on span "Create" at bounding box center [831, 585] width 43 height 22
